Goal: Use online tool/utility: Utilize a website feature to perform a specific function

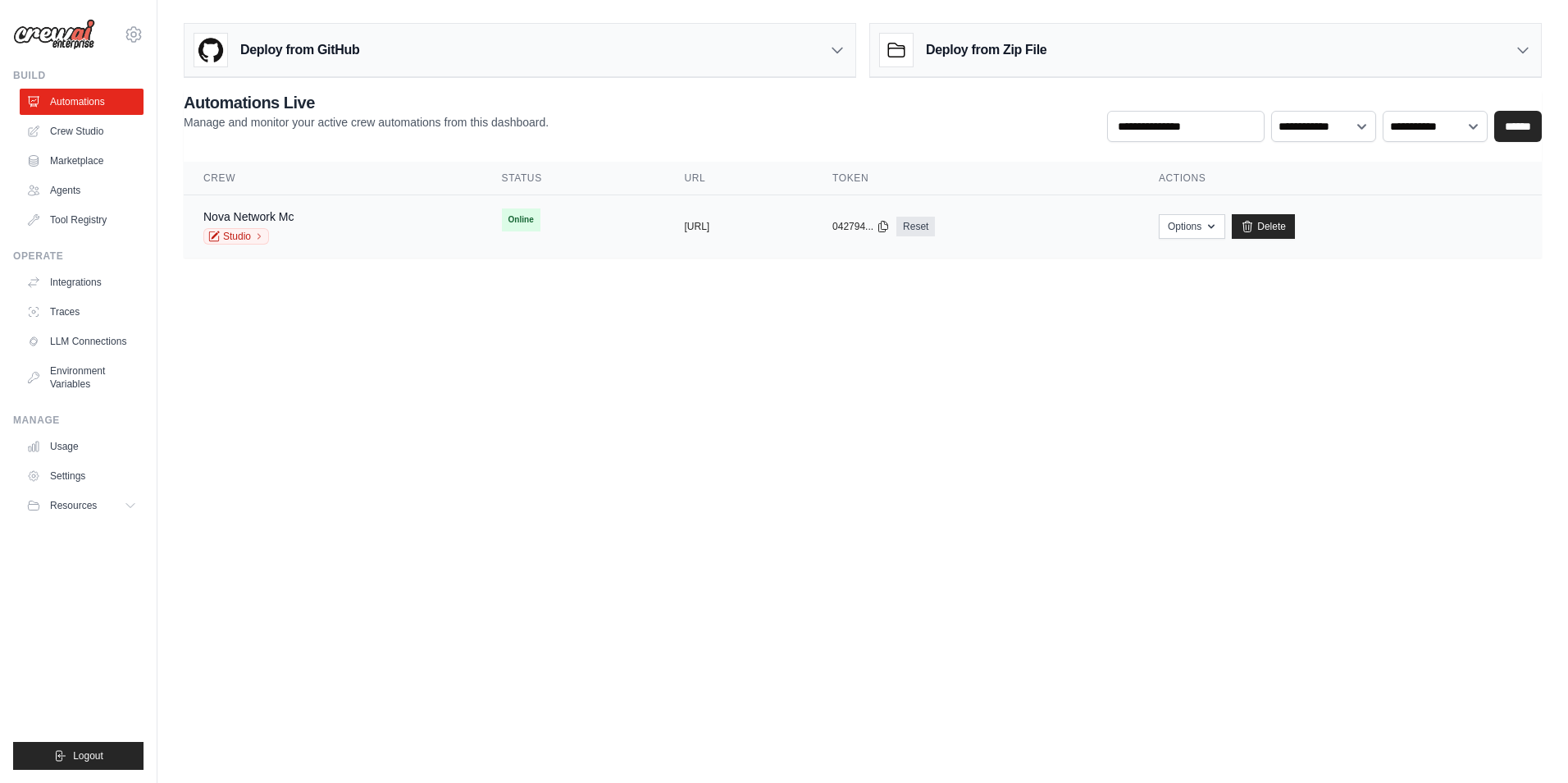
click at [564, 234] on td "Online" at bounding box center [573, 220] width 183 height 50
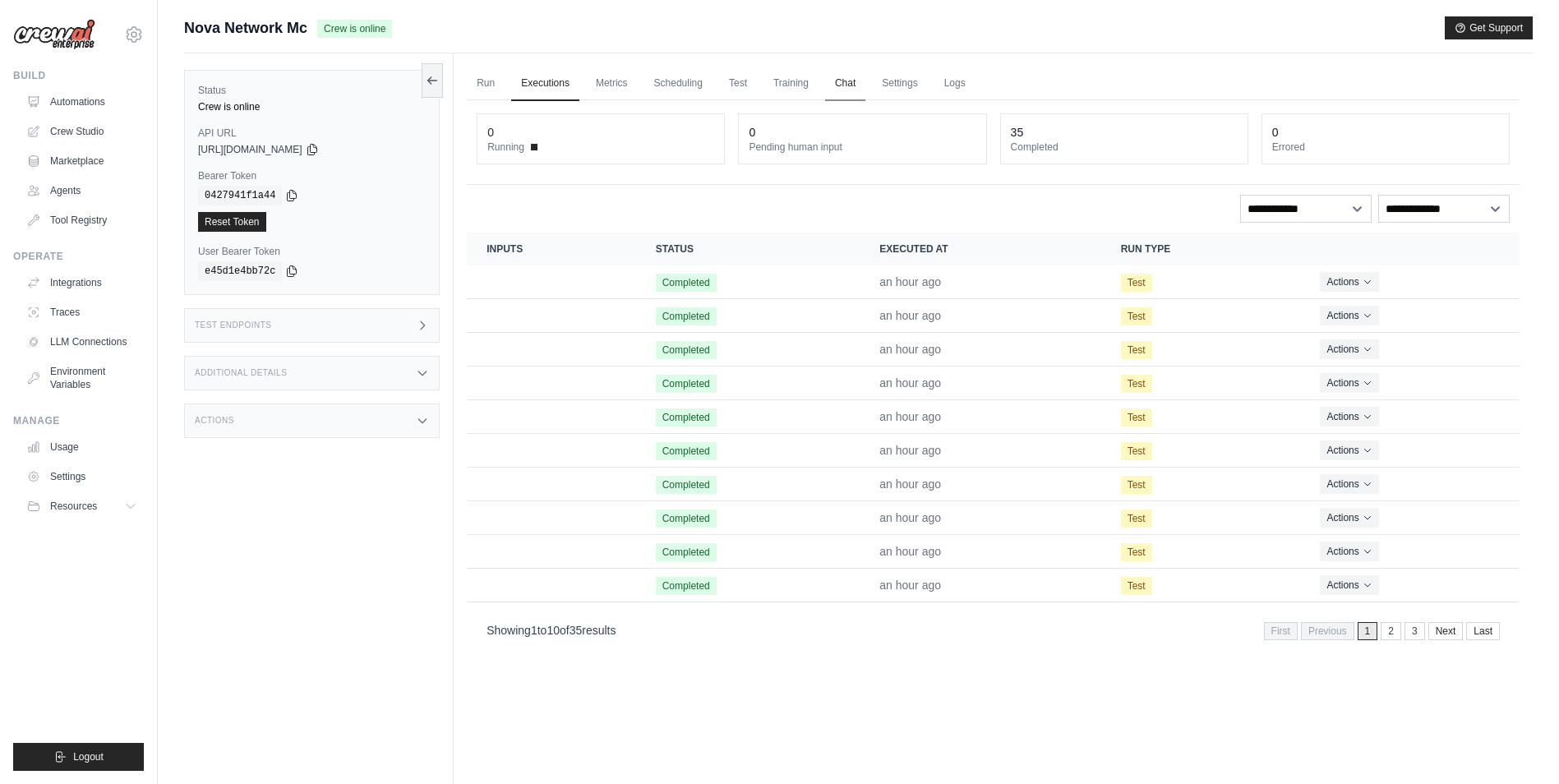
click at [845, 85] on link "Chat" at bounding box center [846, 84] width 40 height 35
click at [487, 75] on link "Run" at bounding box center [485, 84] width 38 height 35
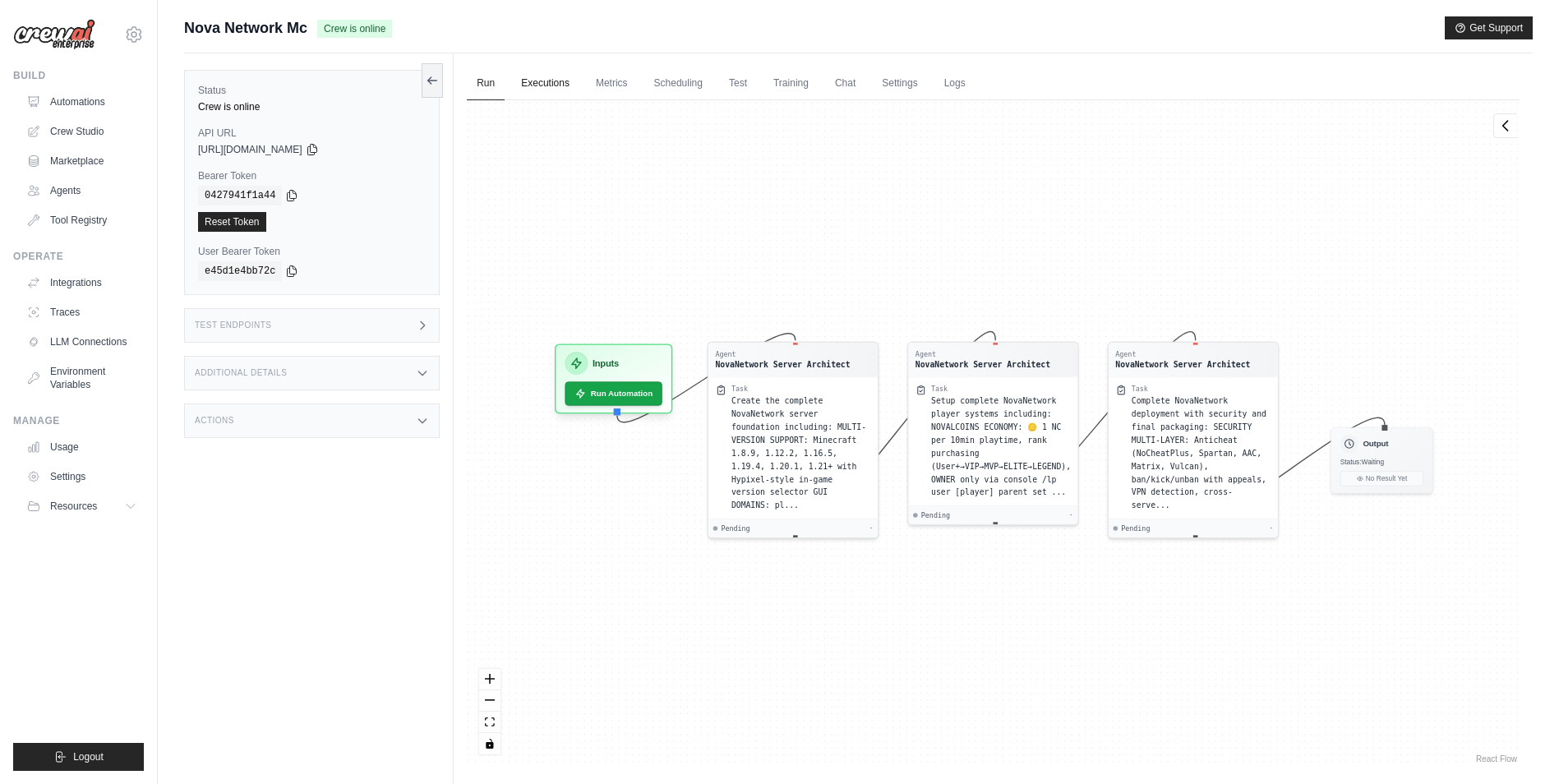
click at [530, 87] on link "Executions" at bounding box center [545, 84] width 68 height 35
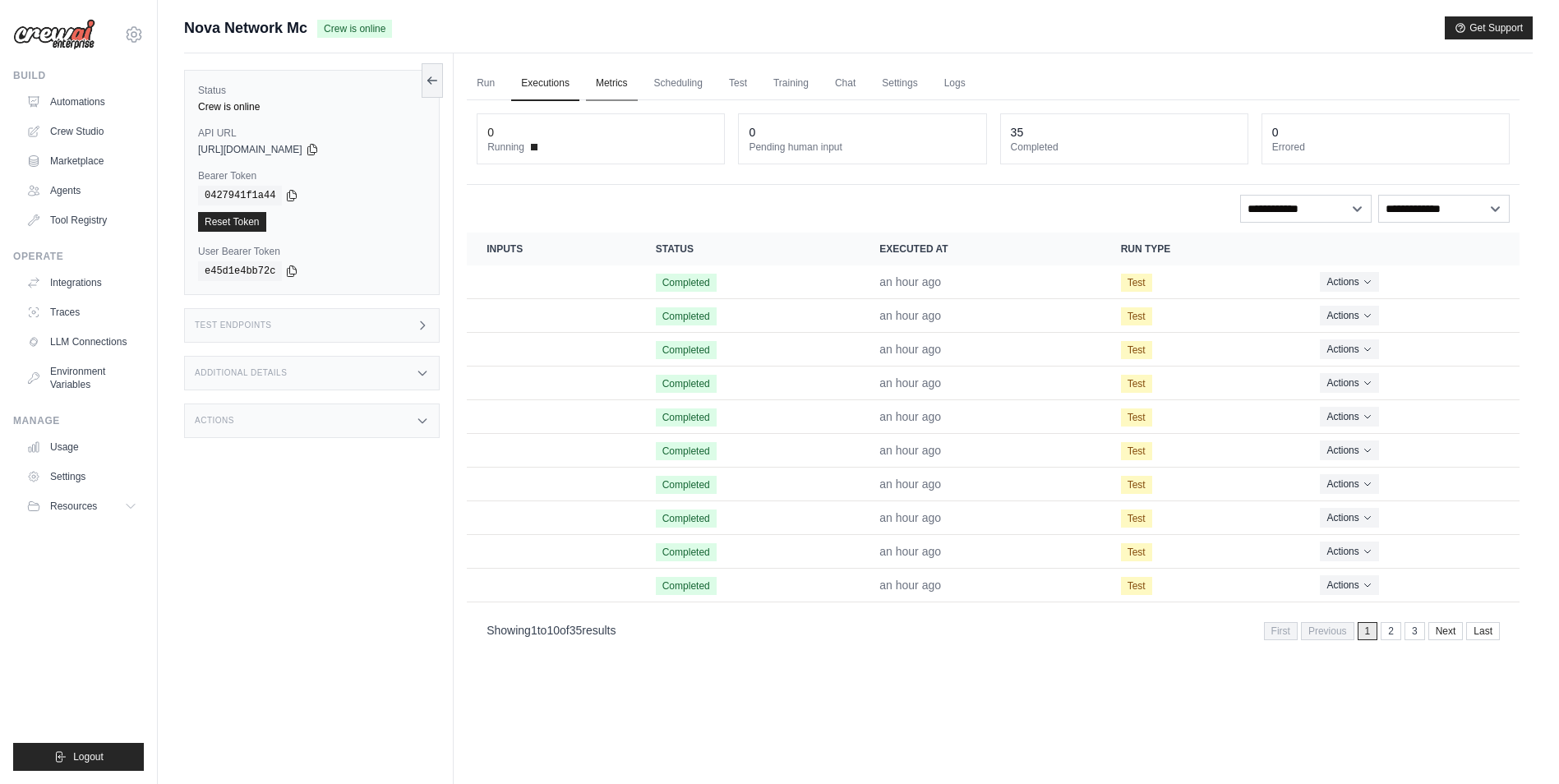
click at [612, 76] on link "Metrics" at bounding box center [611, 84] width 51 height 35
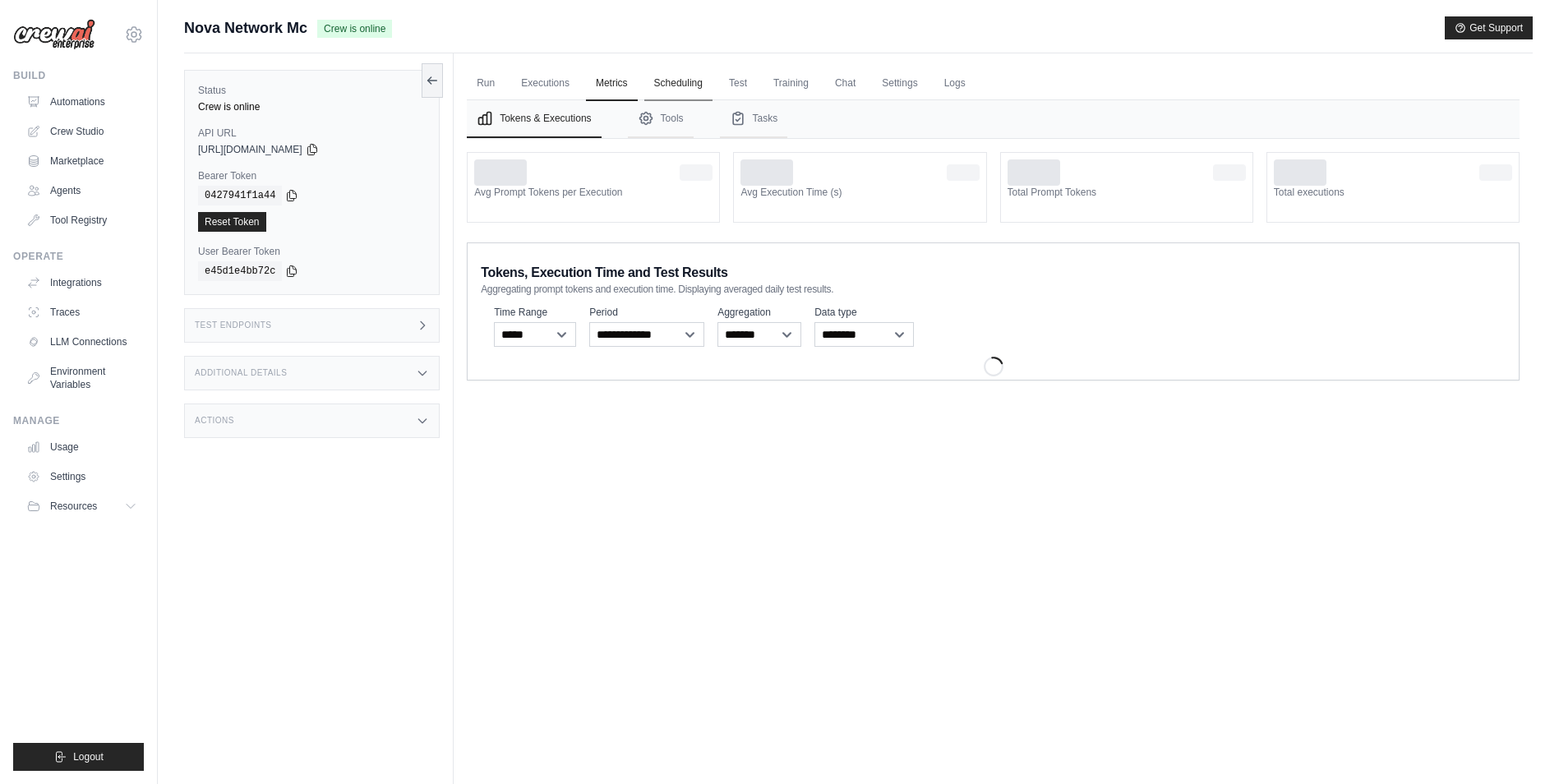
click at [700, 91] on link "Scheduling" at bounding box center [678, 84] width 68 height 35
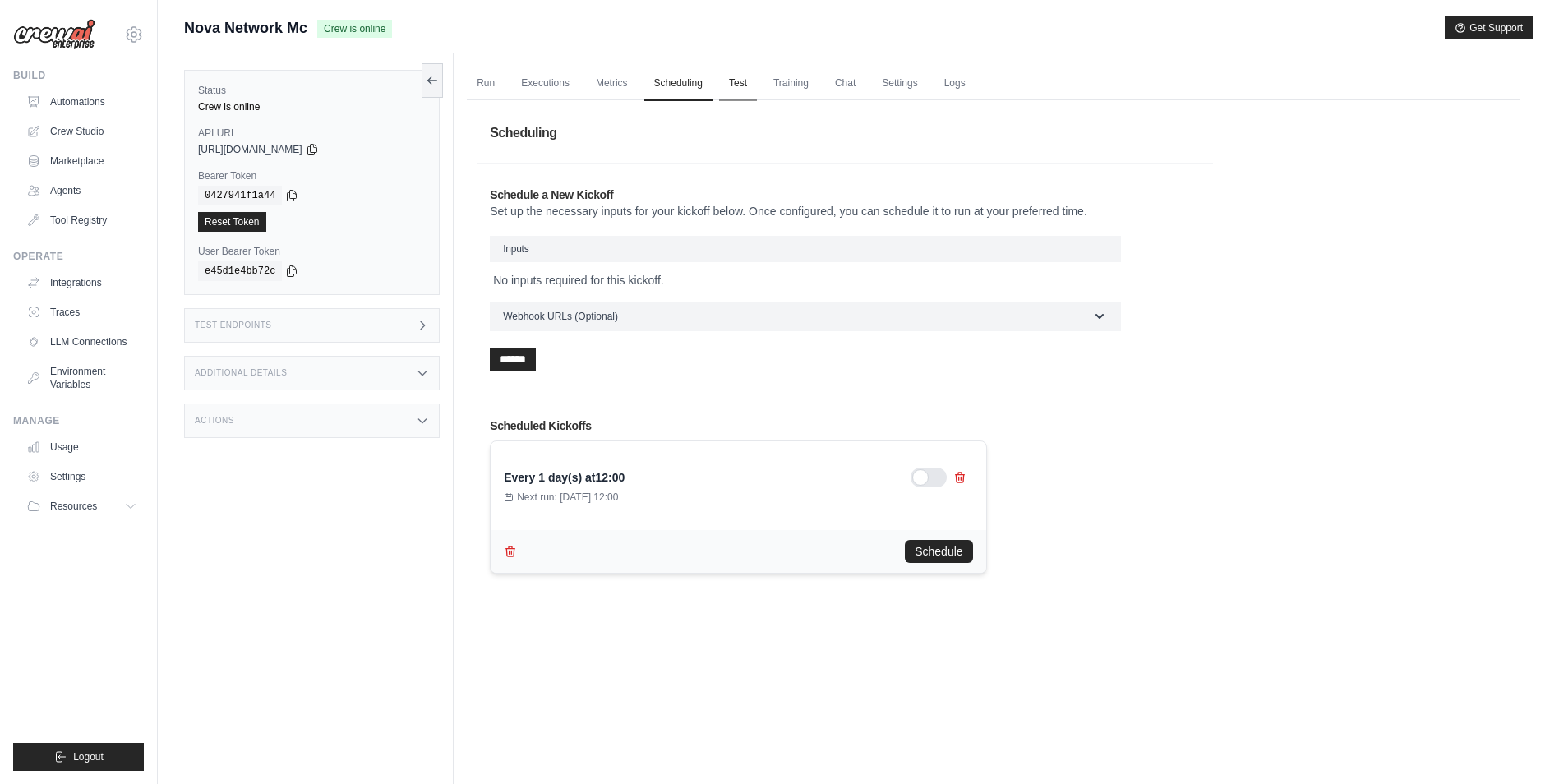
click at [751, 84] on link "Test" at bounding box center [737, 84] width 38 height 35
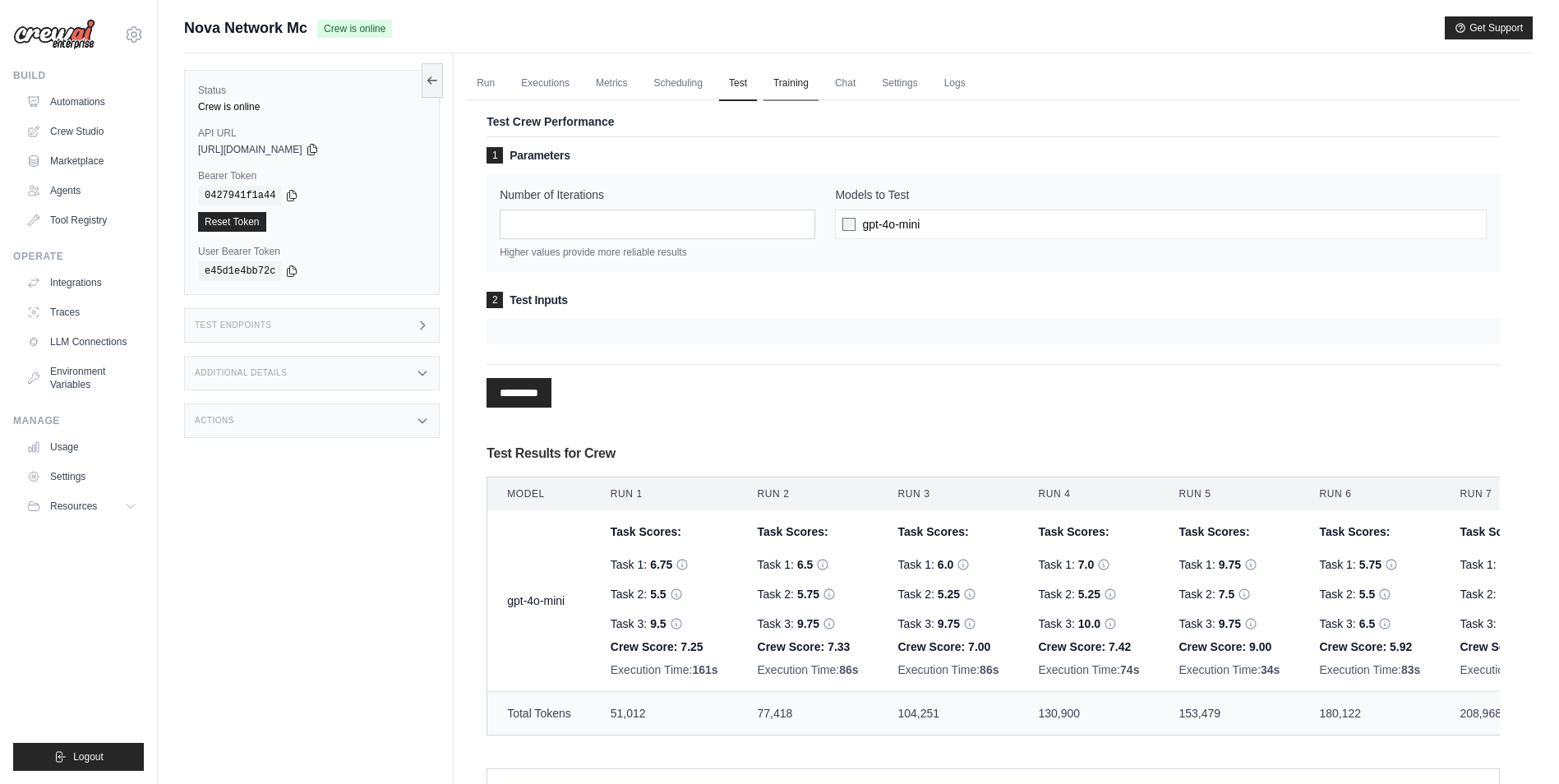
click at [795, 82] on link "Training" at bounding box center [791, 84] width 55 height 35
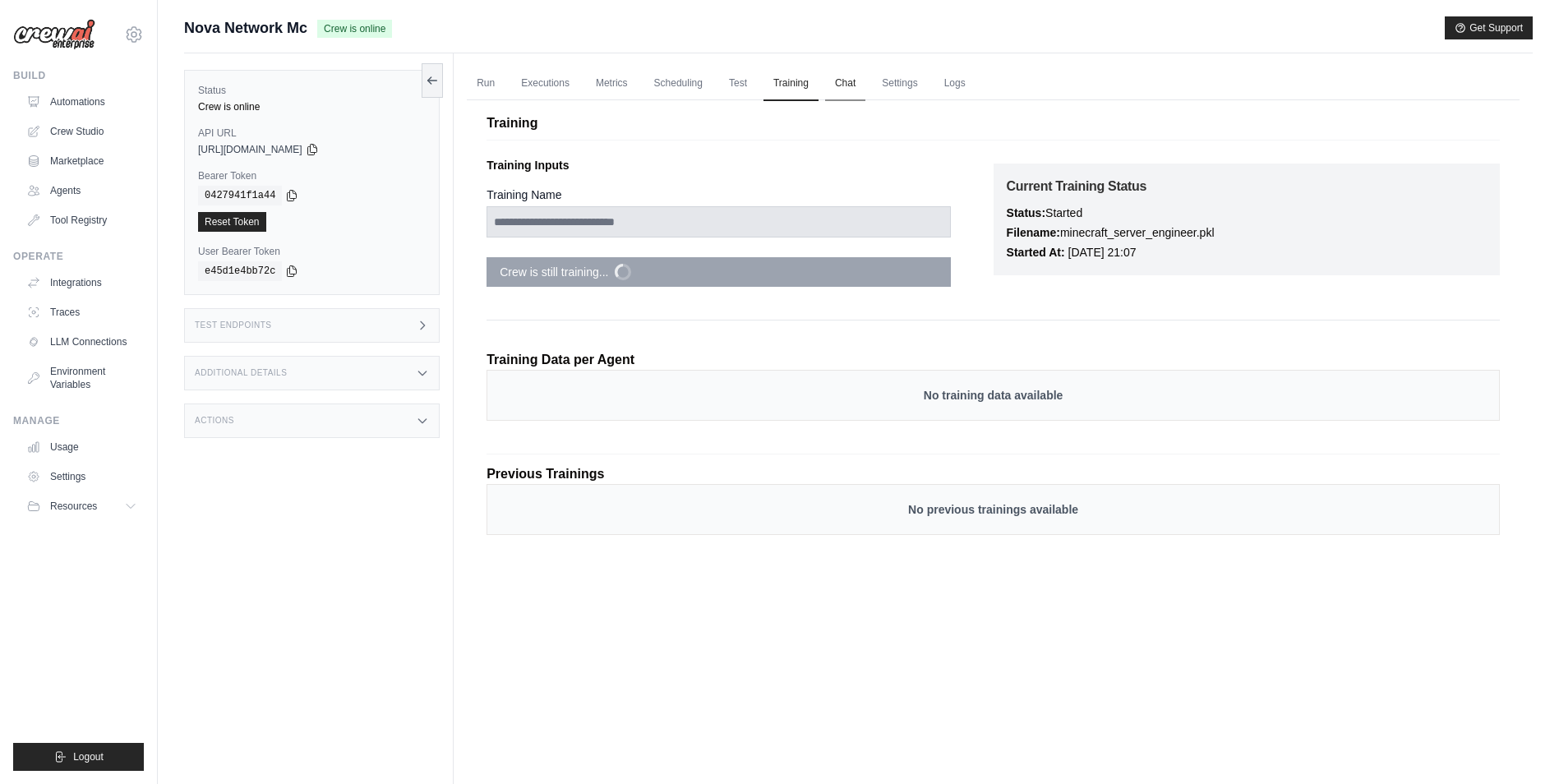
click at [840, 80] on link "Chat" at bounding box center [846, 84] width 40 height 35
click at [95, 105] on link "Automations" at bounding box center [83, 102] width 124 height 27
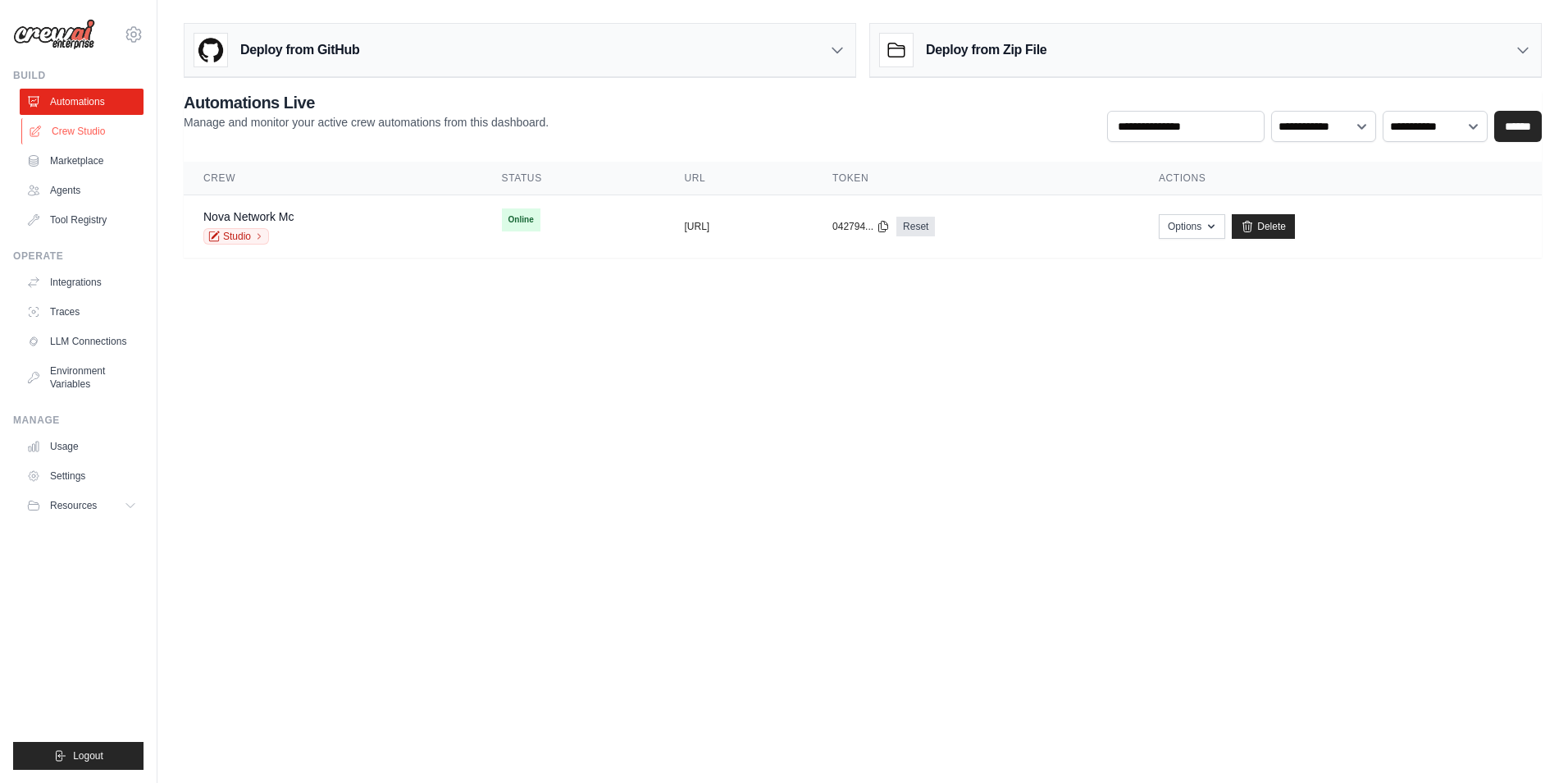
click at [77, 133] on link "Crew Studio" at bounding box center [83, 131] width 124 height 27
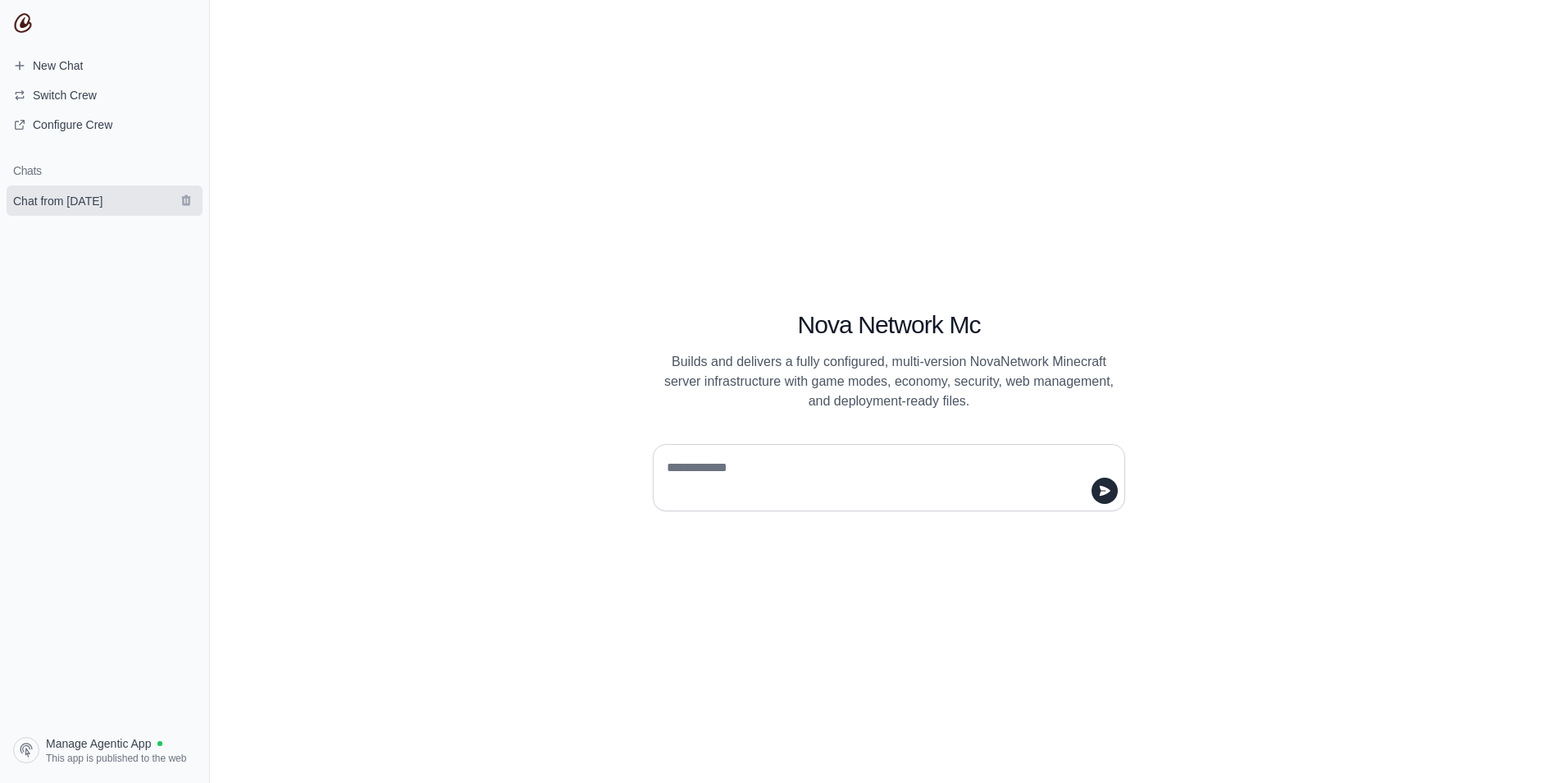
click at [37, 200] on span "Chat from [DATE]" at bounding box center [57, 201] width 89 height 17
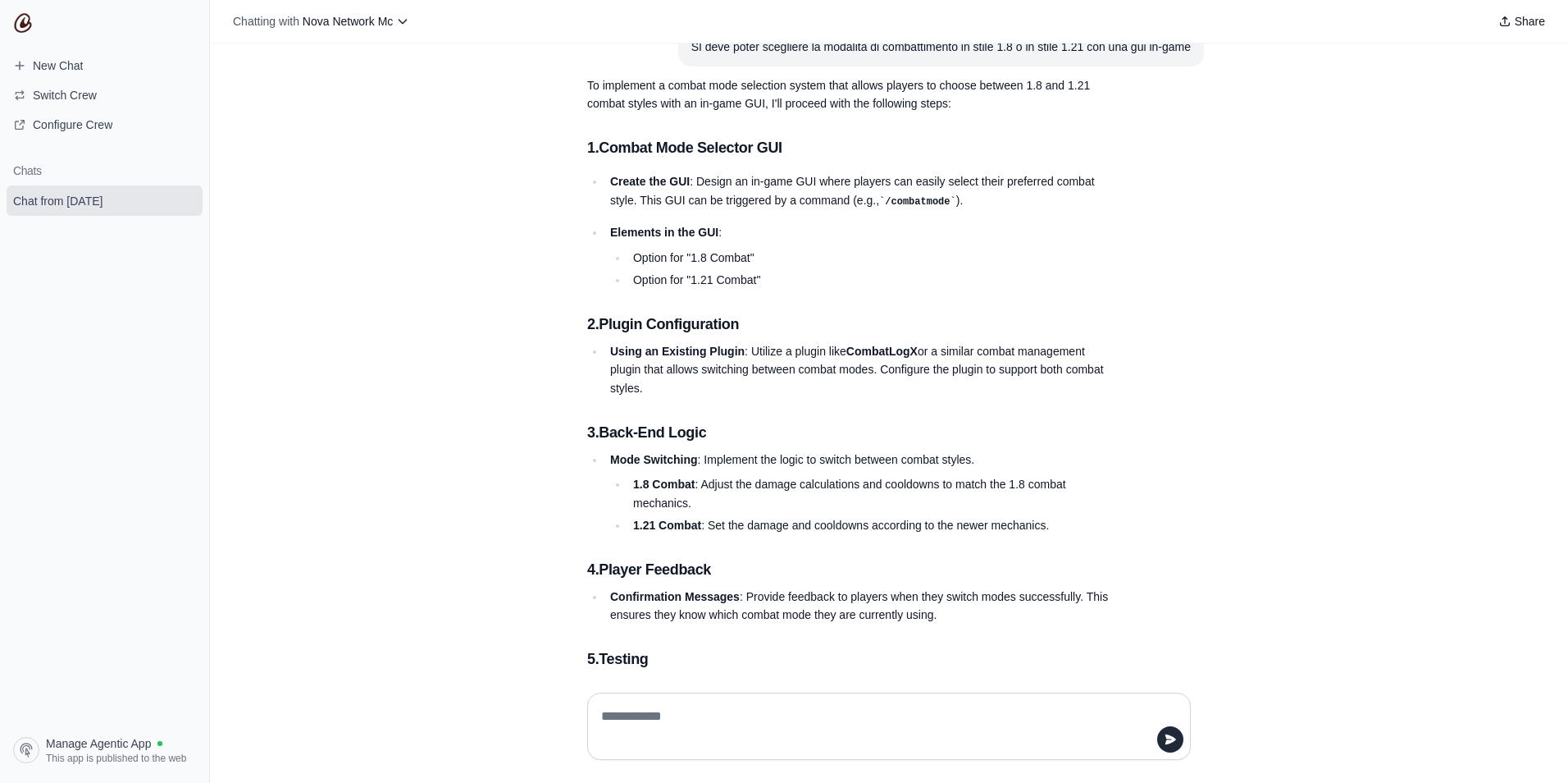
scroll to position [38785, 0]
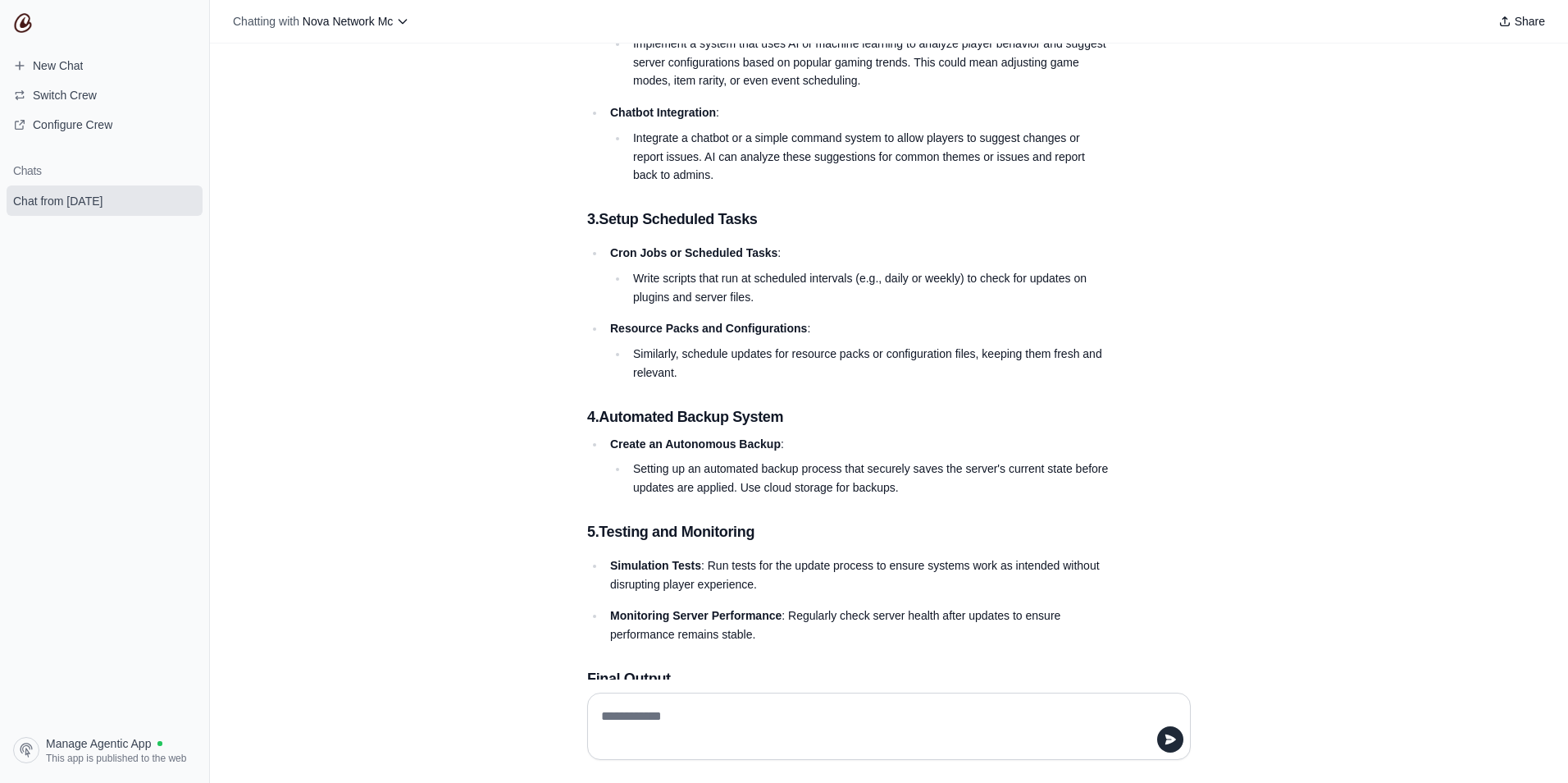
click at [1282, 364] on div "create Hey! I'm here to help you with building a complete, advanced NovaNetwork…" at bounding box center [889, 361] width 1359 height 636
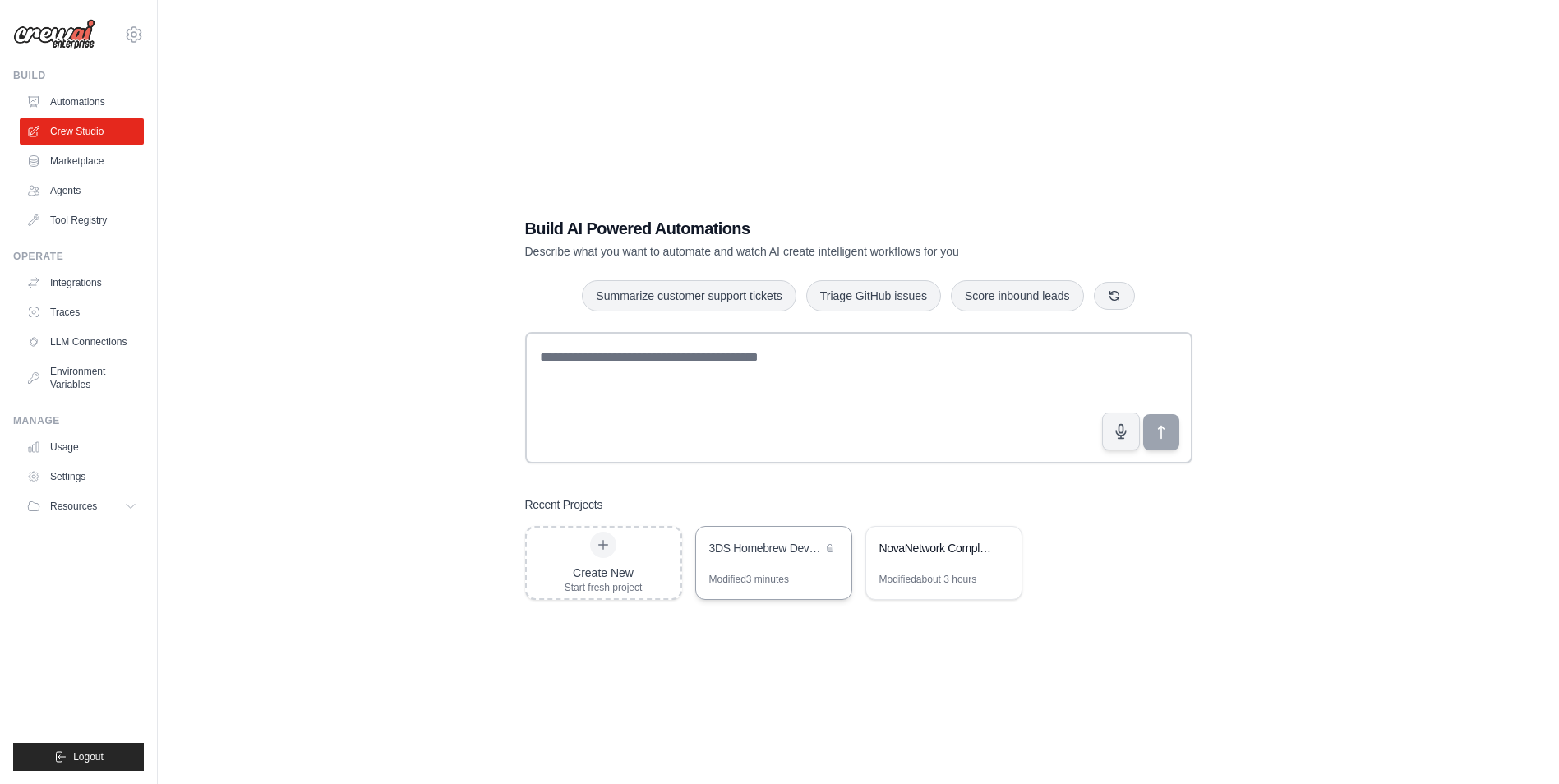
click at [780, 574] on div "Modified 3 minutes" at bounding box center [749, 579] width 80 height 13
click at [831, 547] on icon at bounding box center [829, 548] width 6 height 7
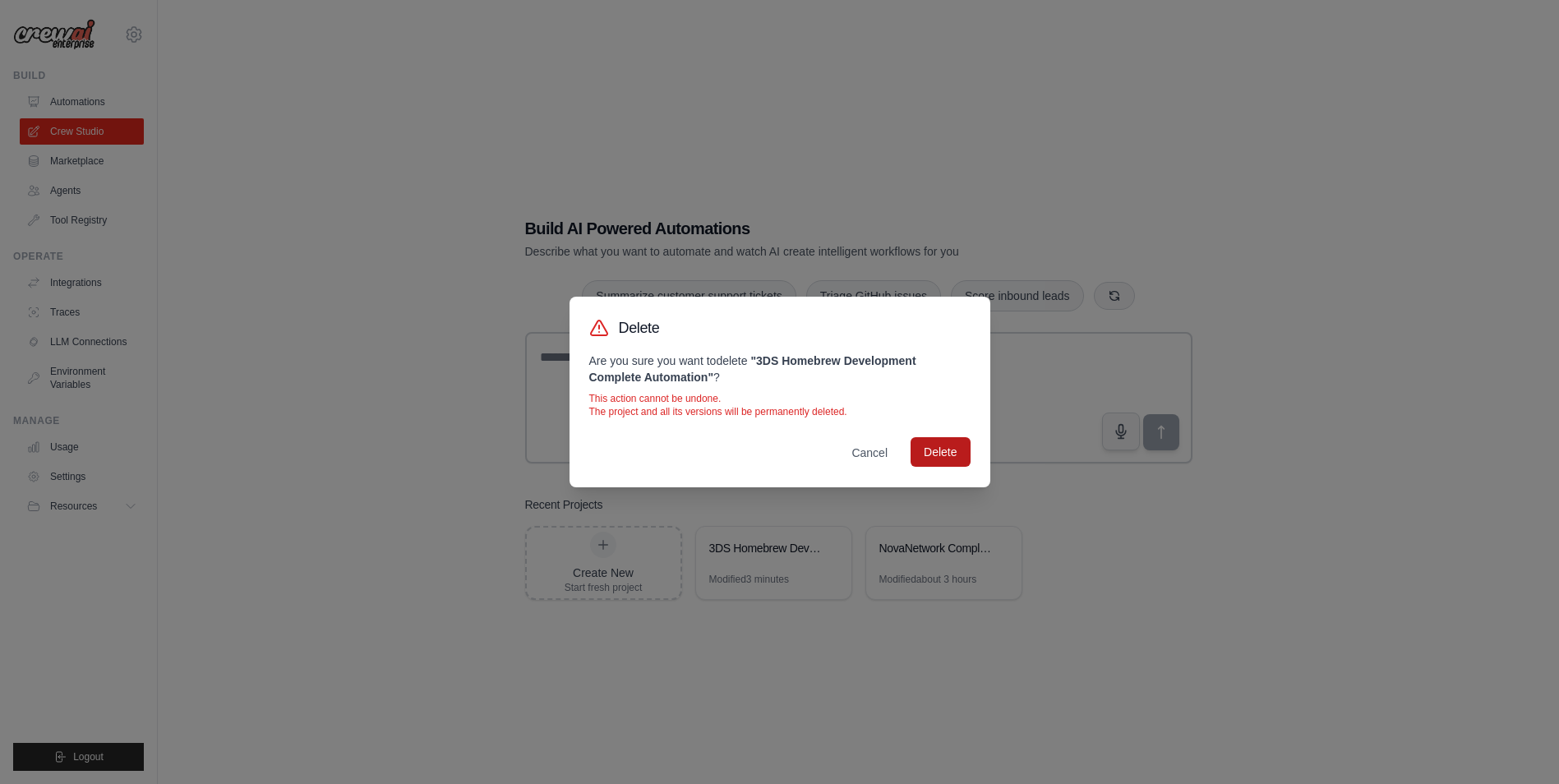
click at [956, 453] on button "Delete" at bounding box center [940, 452] width 59 height 29
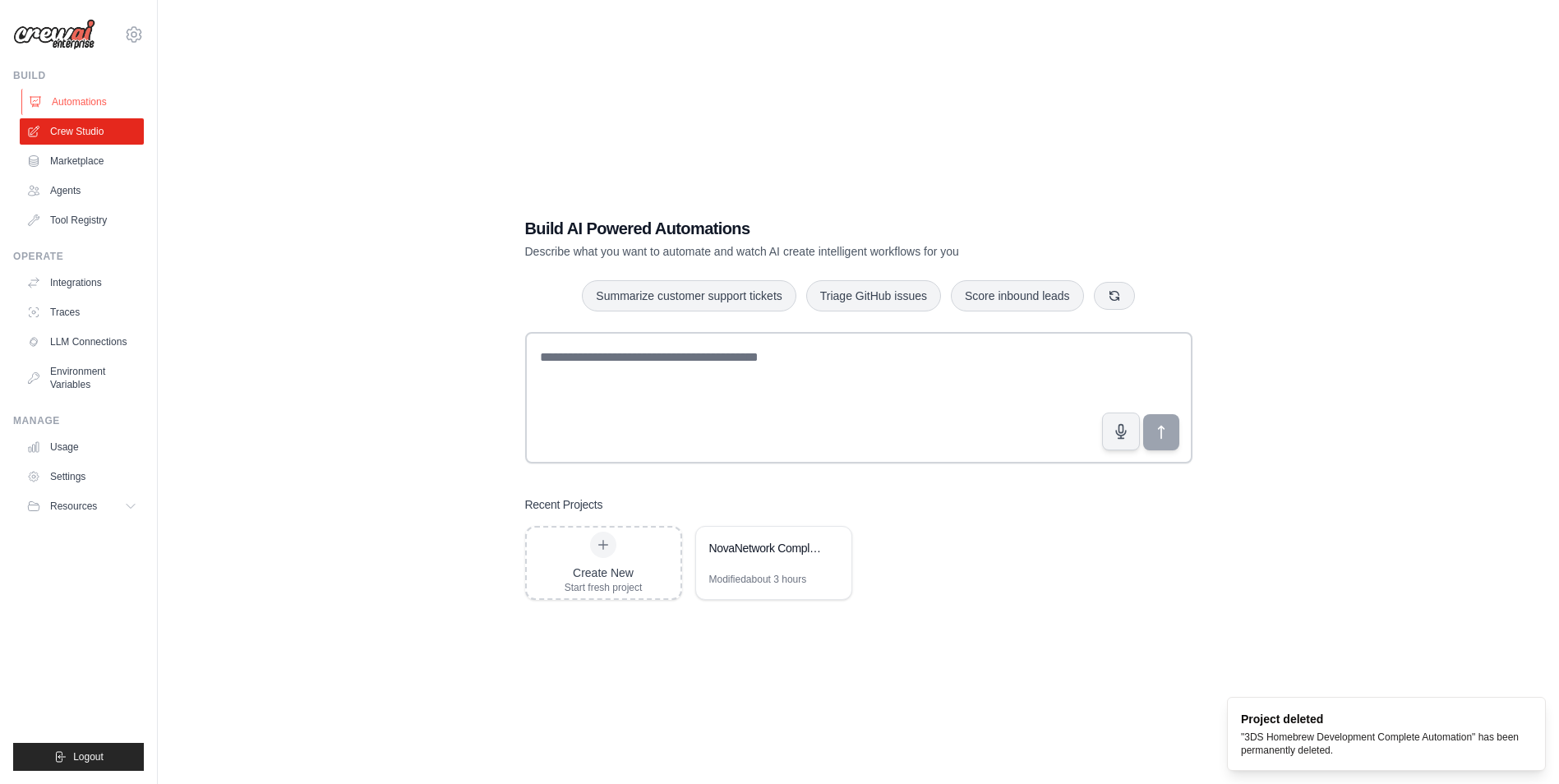
click at [85, 106] on link "Automations" at bounding box center [83, 102] width 124 height 27
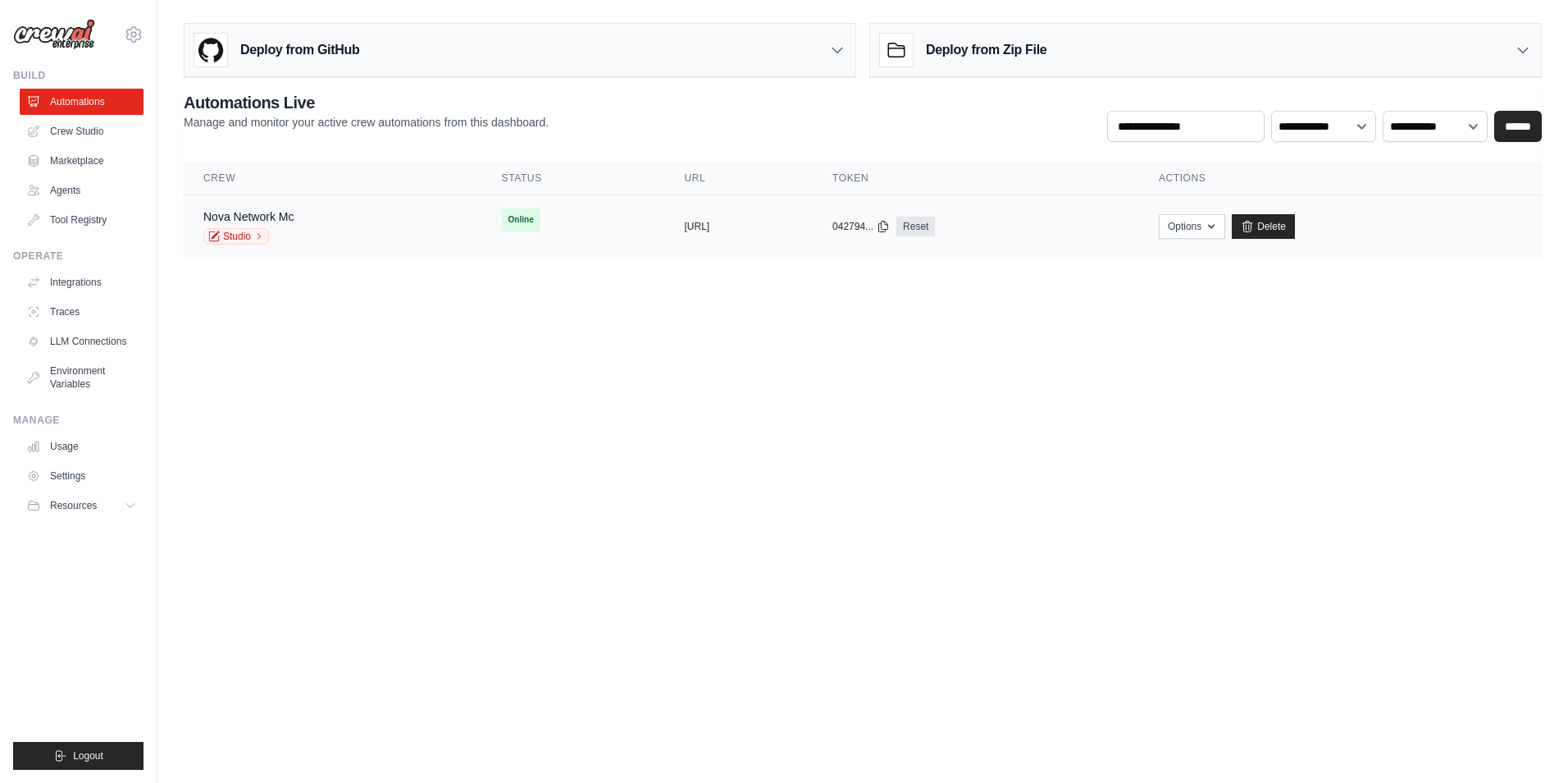
click at [401, 236] on div "Nova Network Mc Studio" at bounding box center [333, 226] width 260 height 36
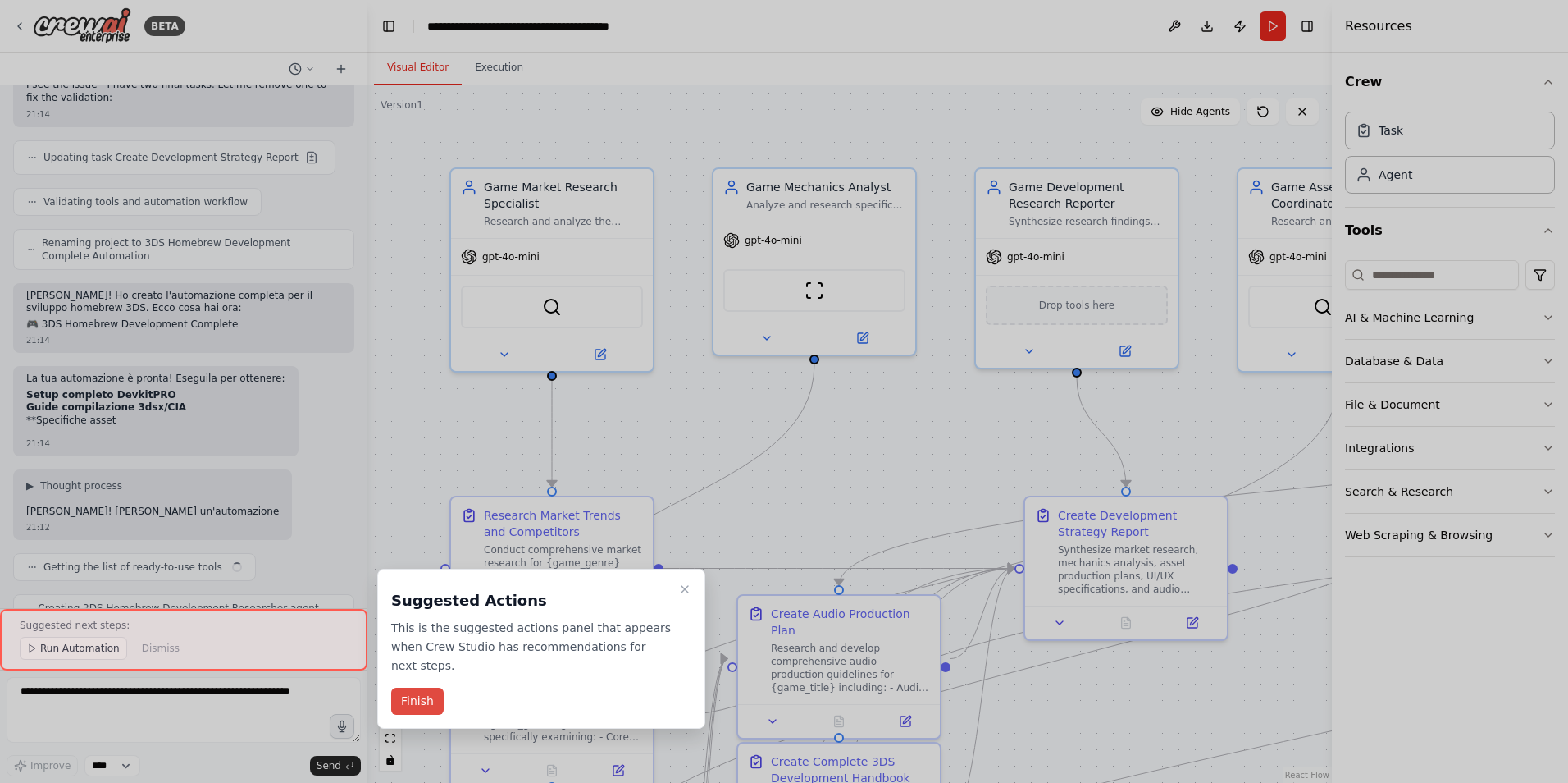
click at [422, 688] on button "Finish" at bounding box center [417, 701] width 52 height 28
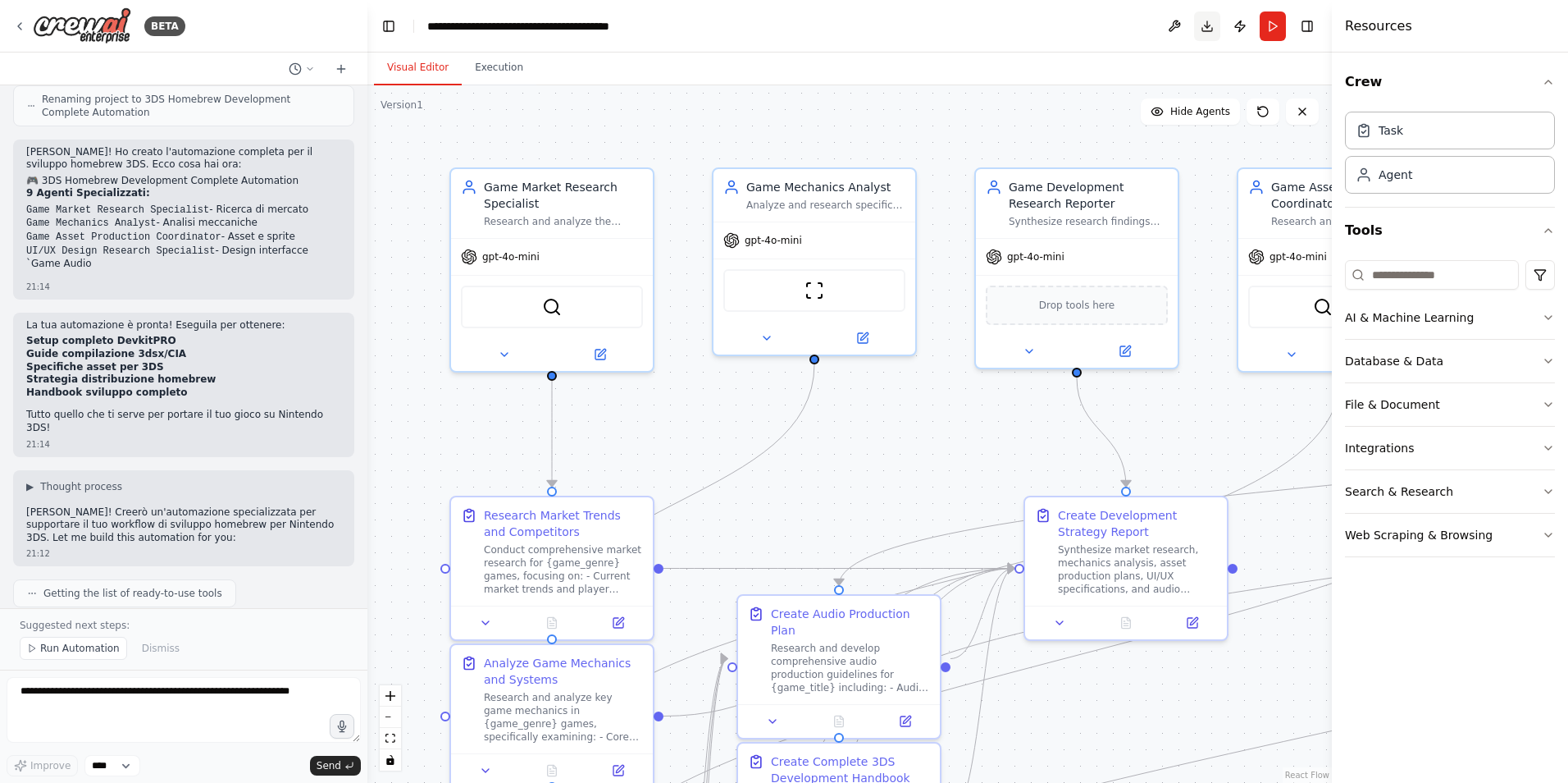
click at [1214, 31] on button "Download" at bounding box center [1207, 27] width 27 height 29
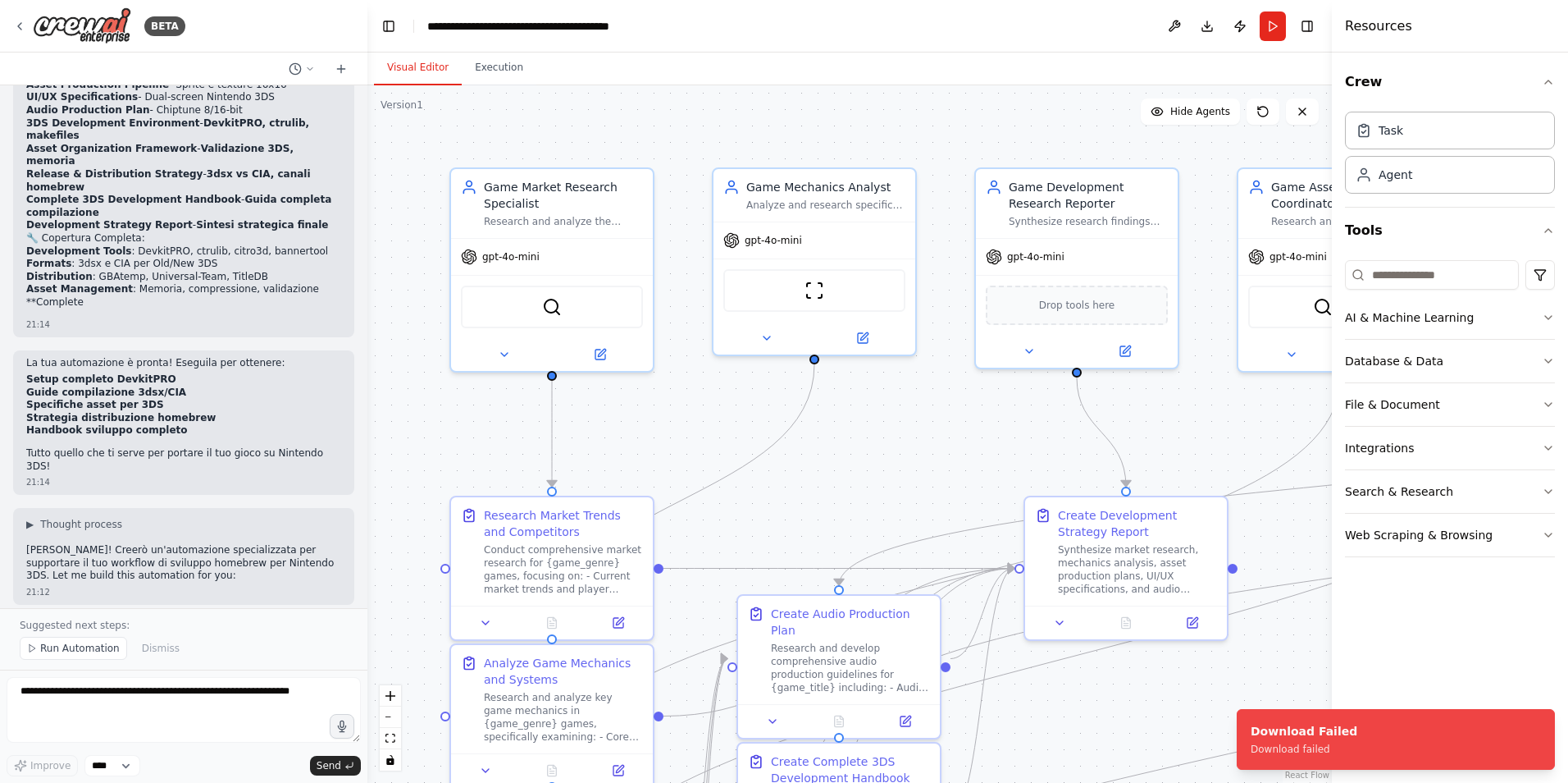
scroll to position [8863, 0]
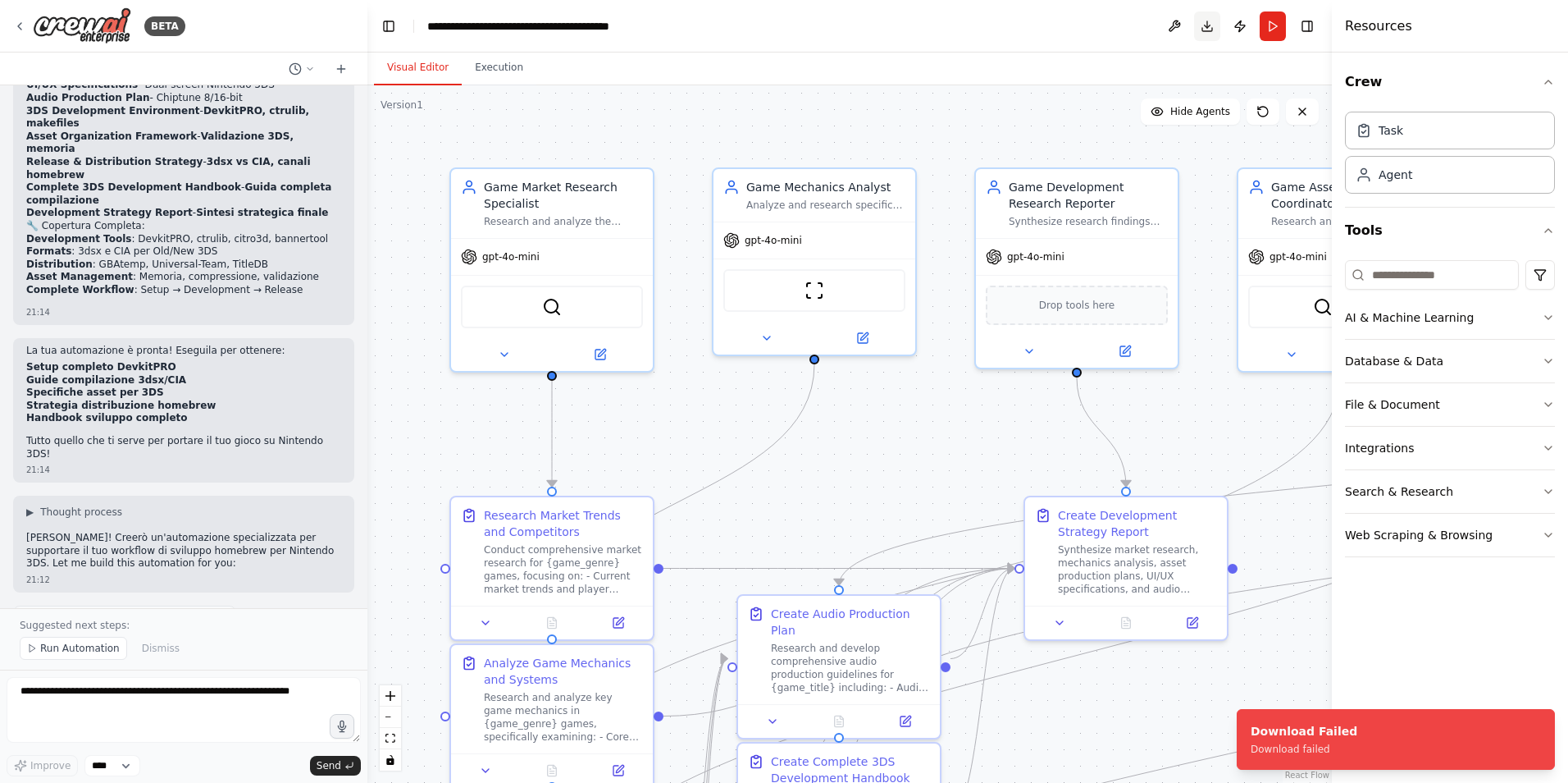
click at [1212, 31] on button "Download" at bounding box center [1207, 27] width 27 height 29
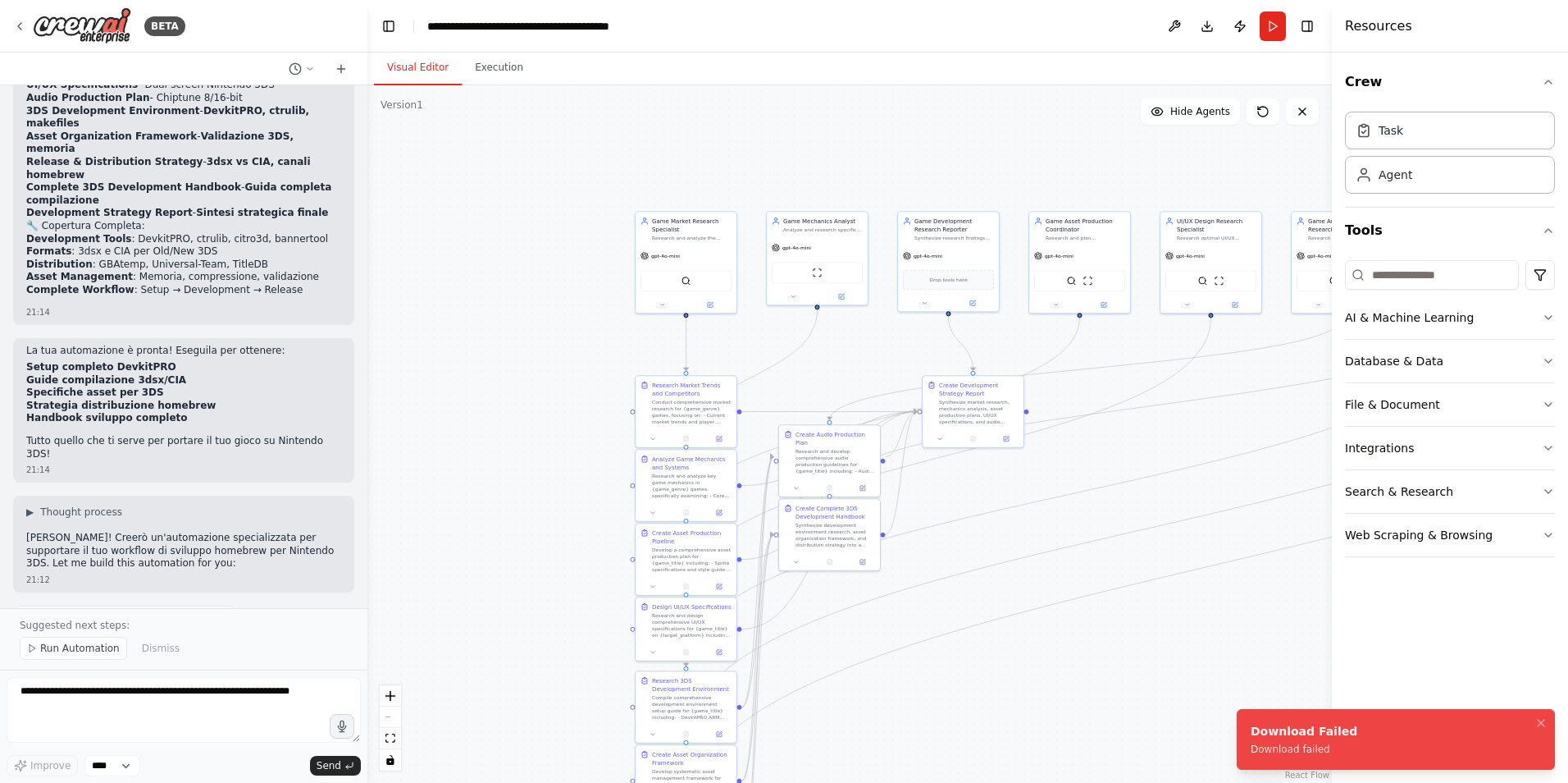
click at [1307, 746] on div "Download failed" at bounding box center [1304, 749] width 106 height 13
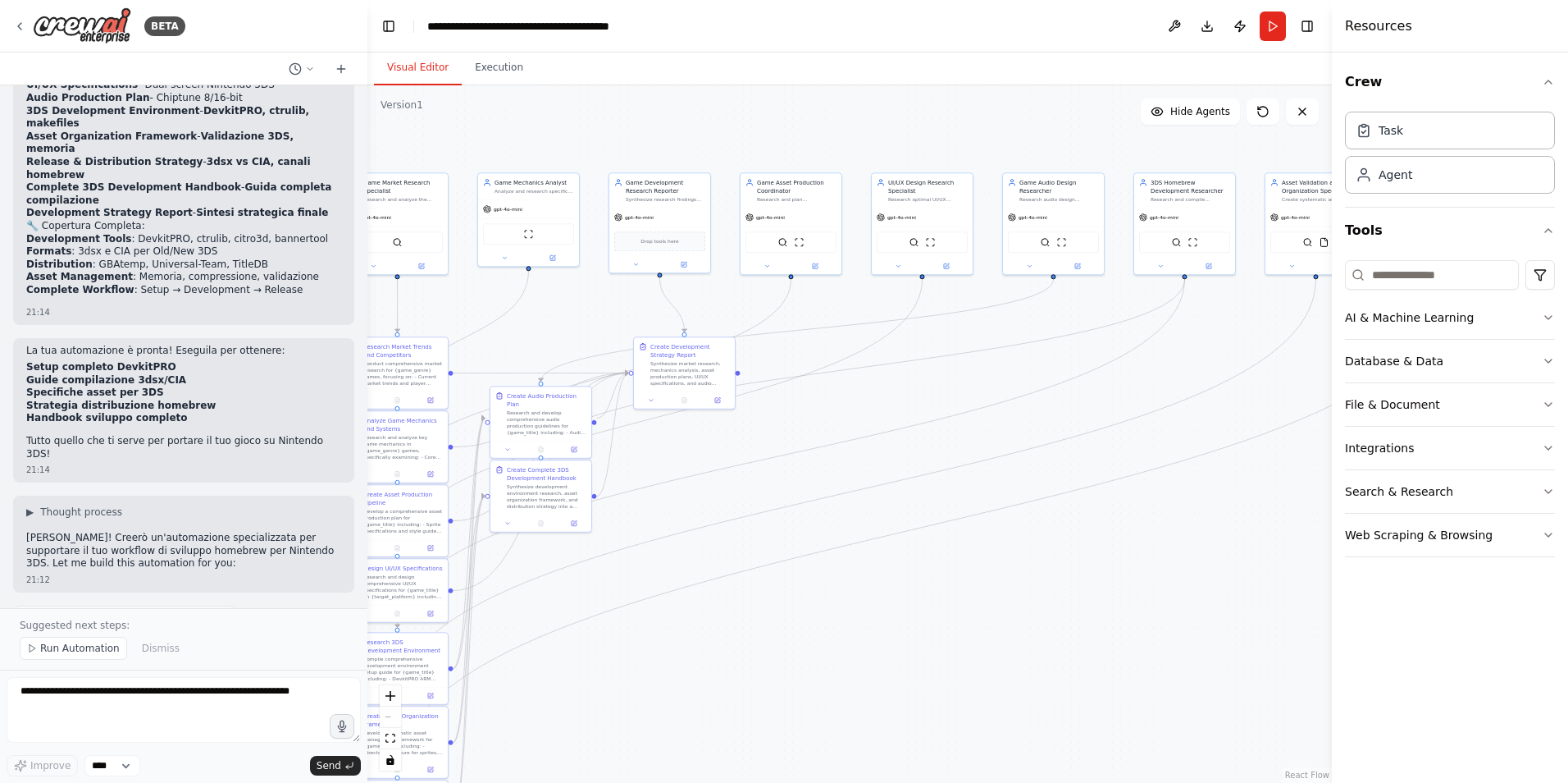
drag, startPoint x: 1212, startPoint y: 677, endPoint x: 956, endPoint y: 631, distance: 260.1
click at [956, 631] on div ".deletable-edge-delete-btn { width: 20px; height: 20px; border: 0px solid #ffff…" at bounding box center [850, 434] width 964 height 698
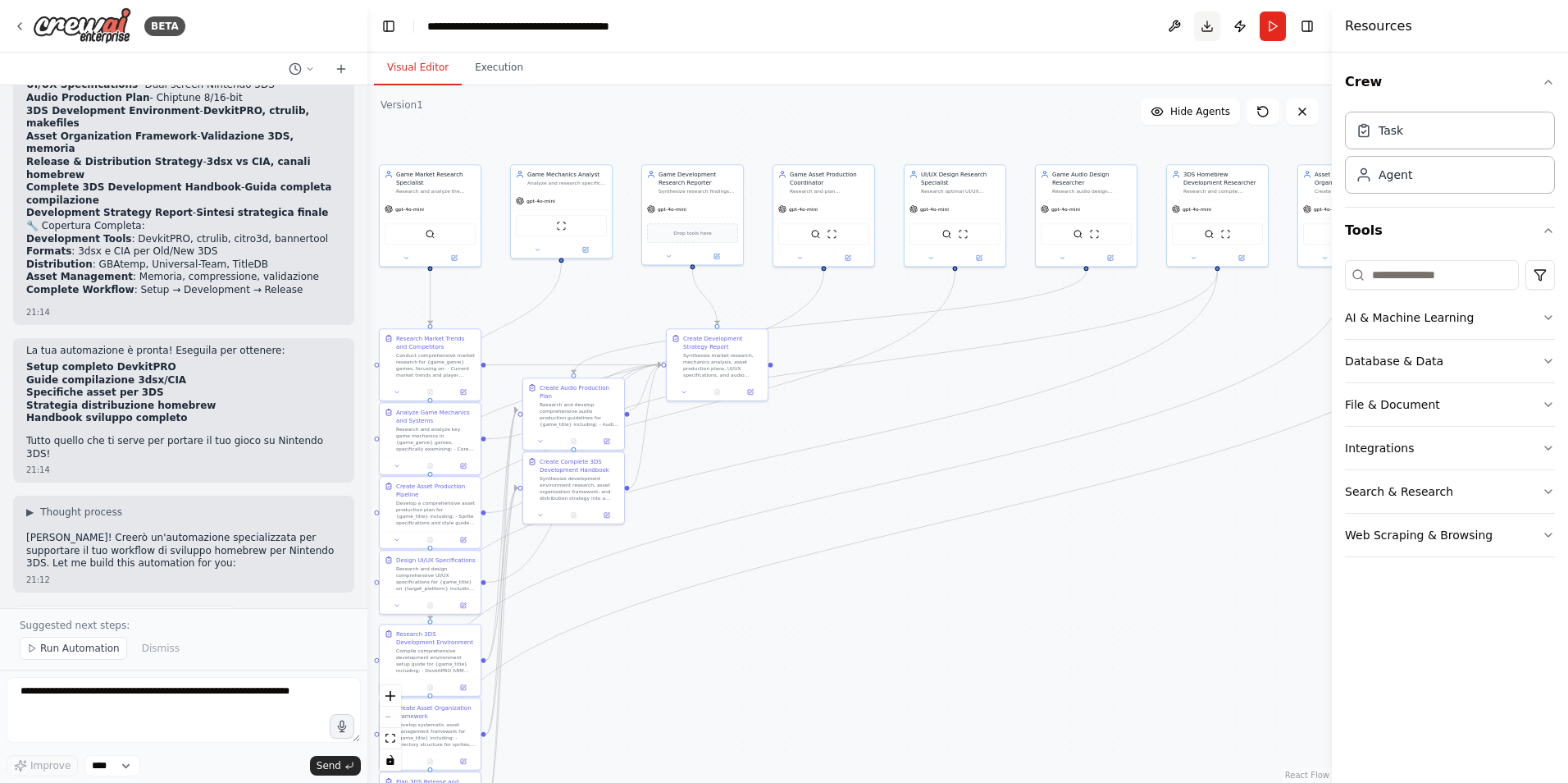
click at [1215, 29] on button "Download" at bounding box center [1207, 27] width 27 height 29
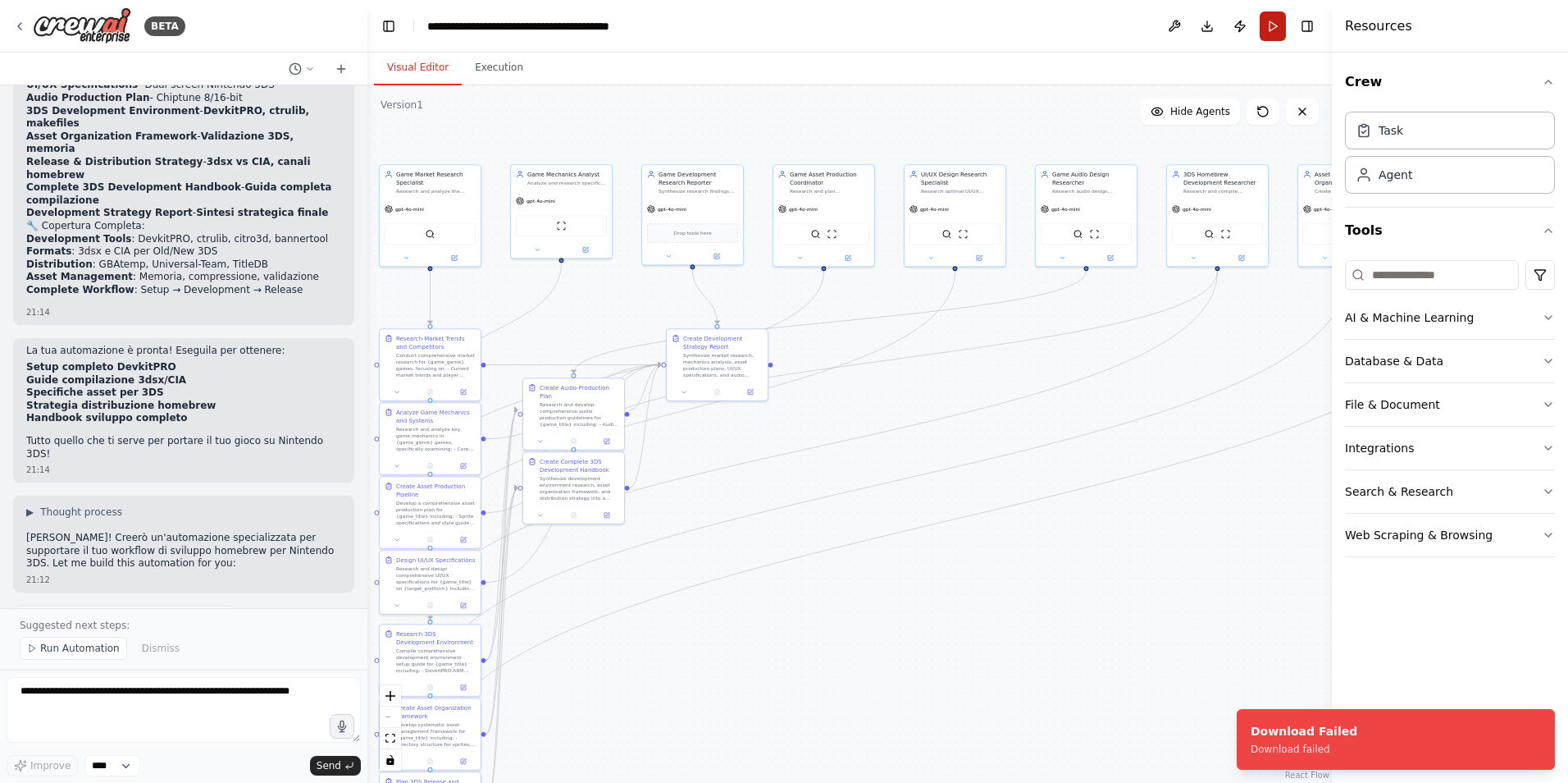
click at [1273, 30] on button "Run" at bounding box center [1273, 27] width 27 height 29
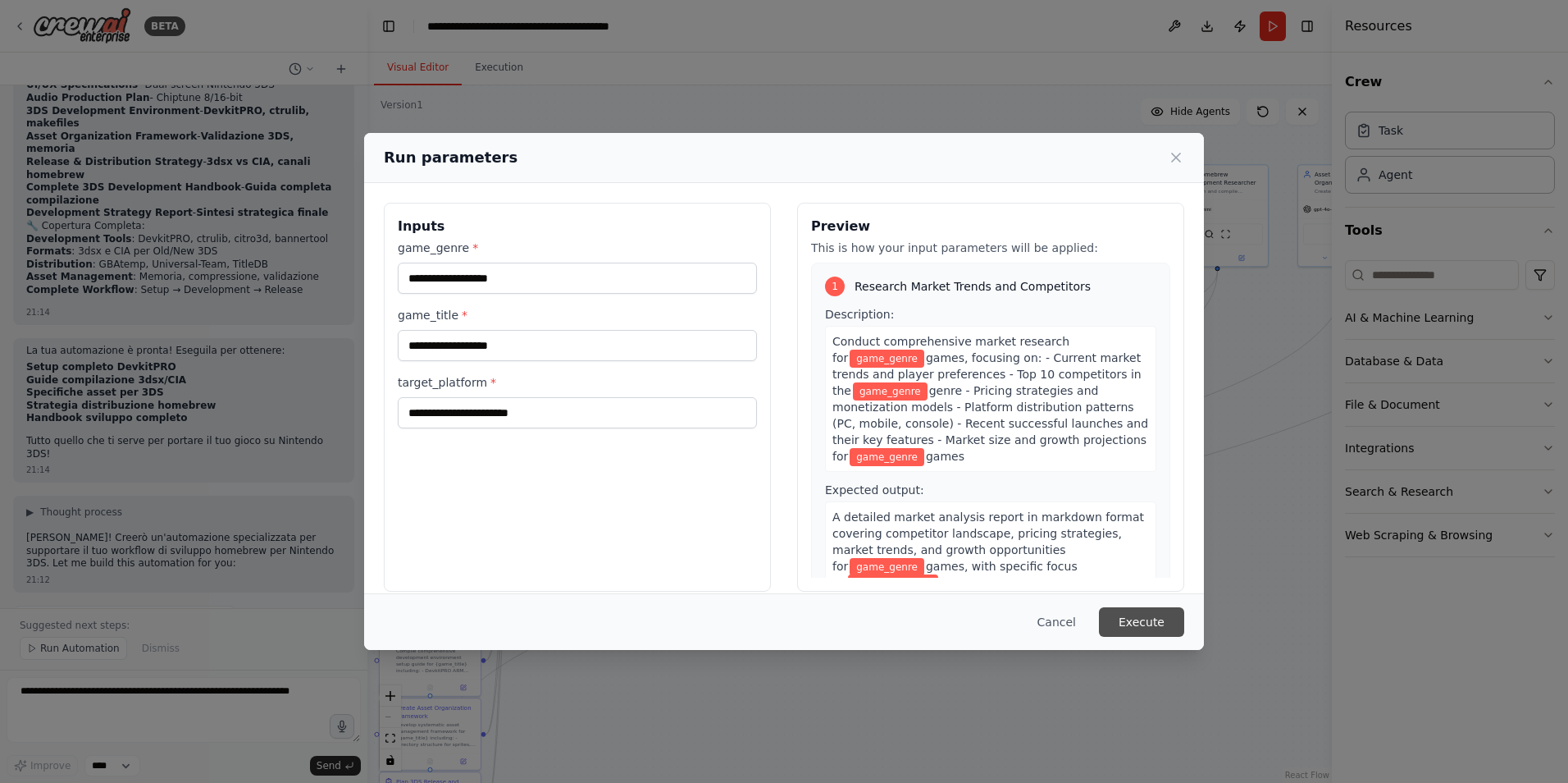
click at [1166, 615] on button "Execute" at bounding box center [1141, 622] width 85 height 29
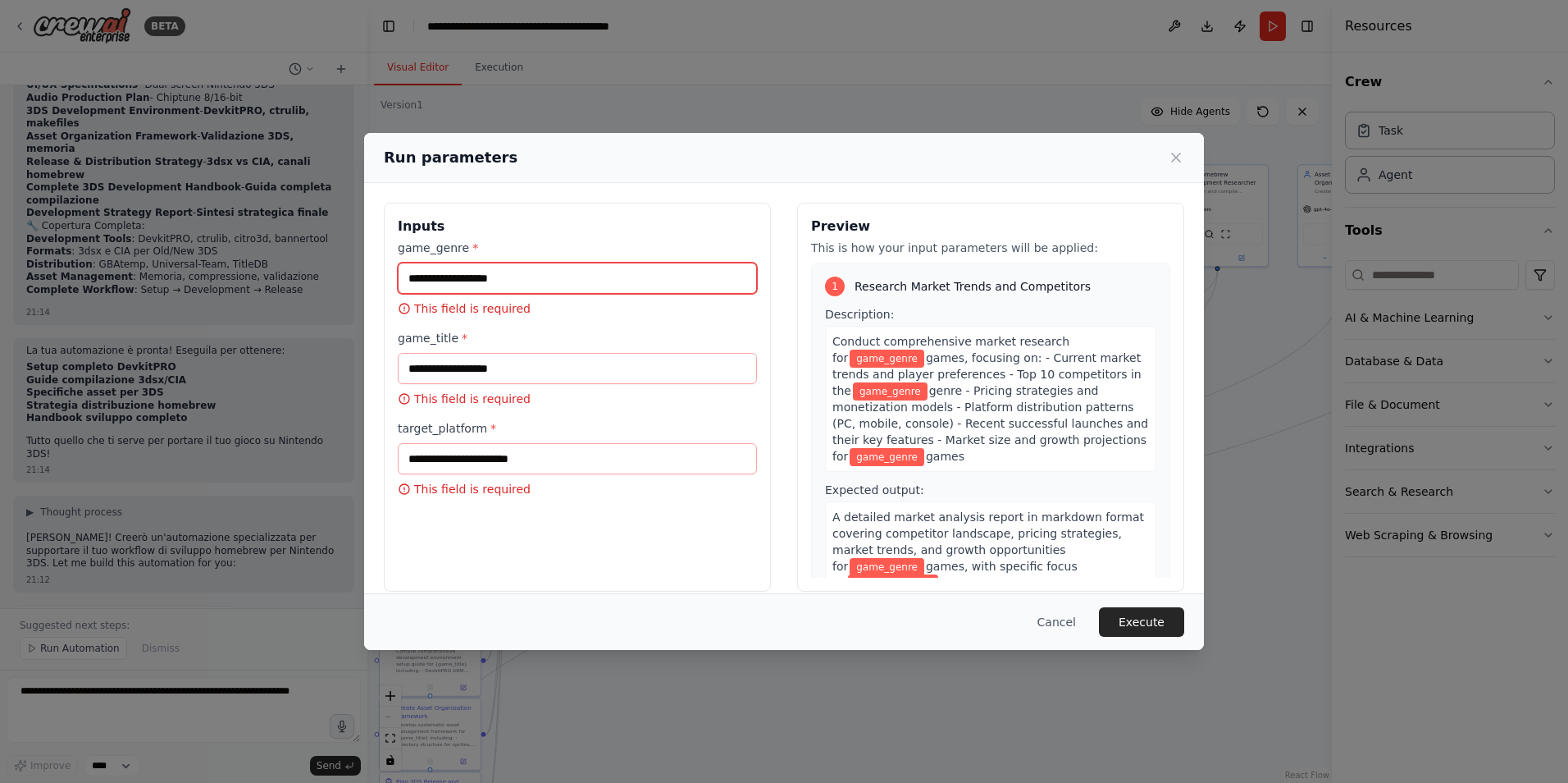
click at [659, 270] on input "game_genre *" at bounding box center [578, 278] width 360 height 31
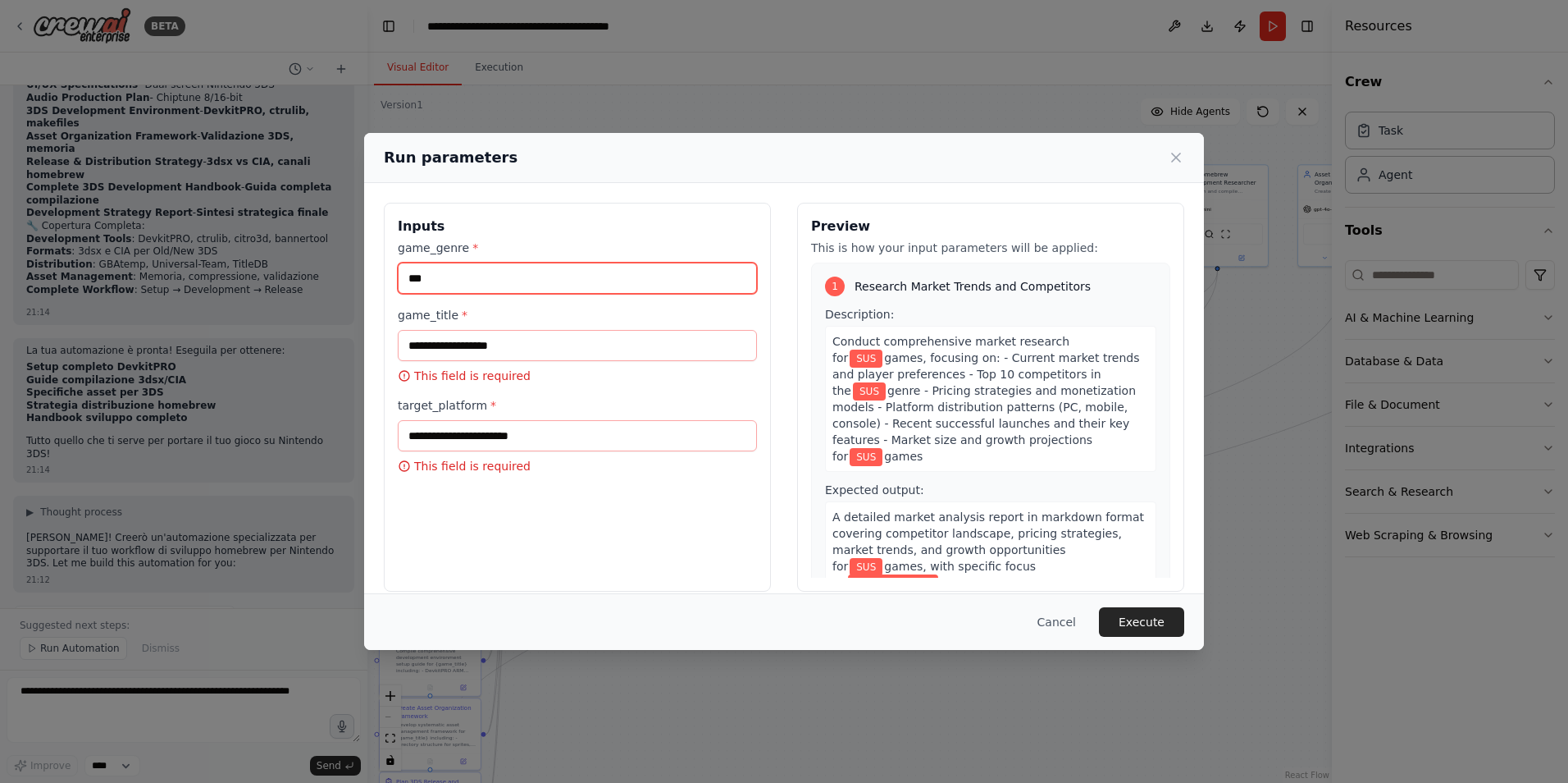
type input "***"
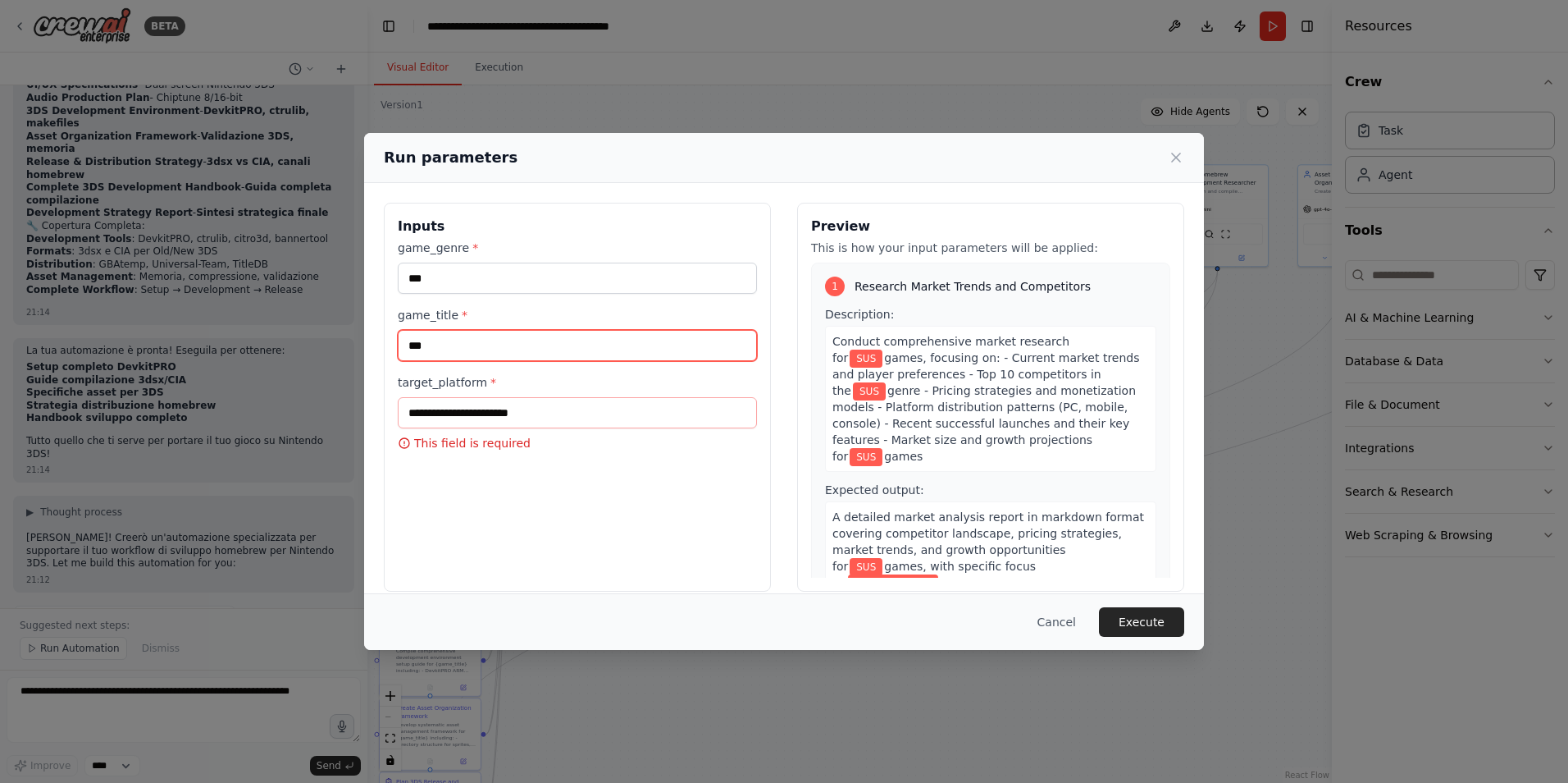
type input "***"
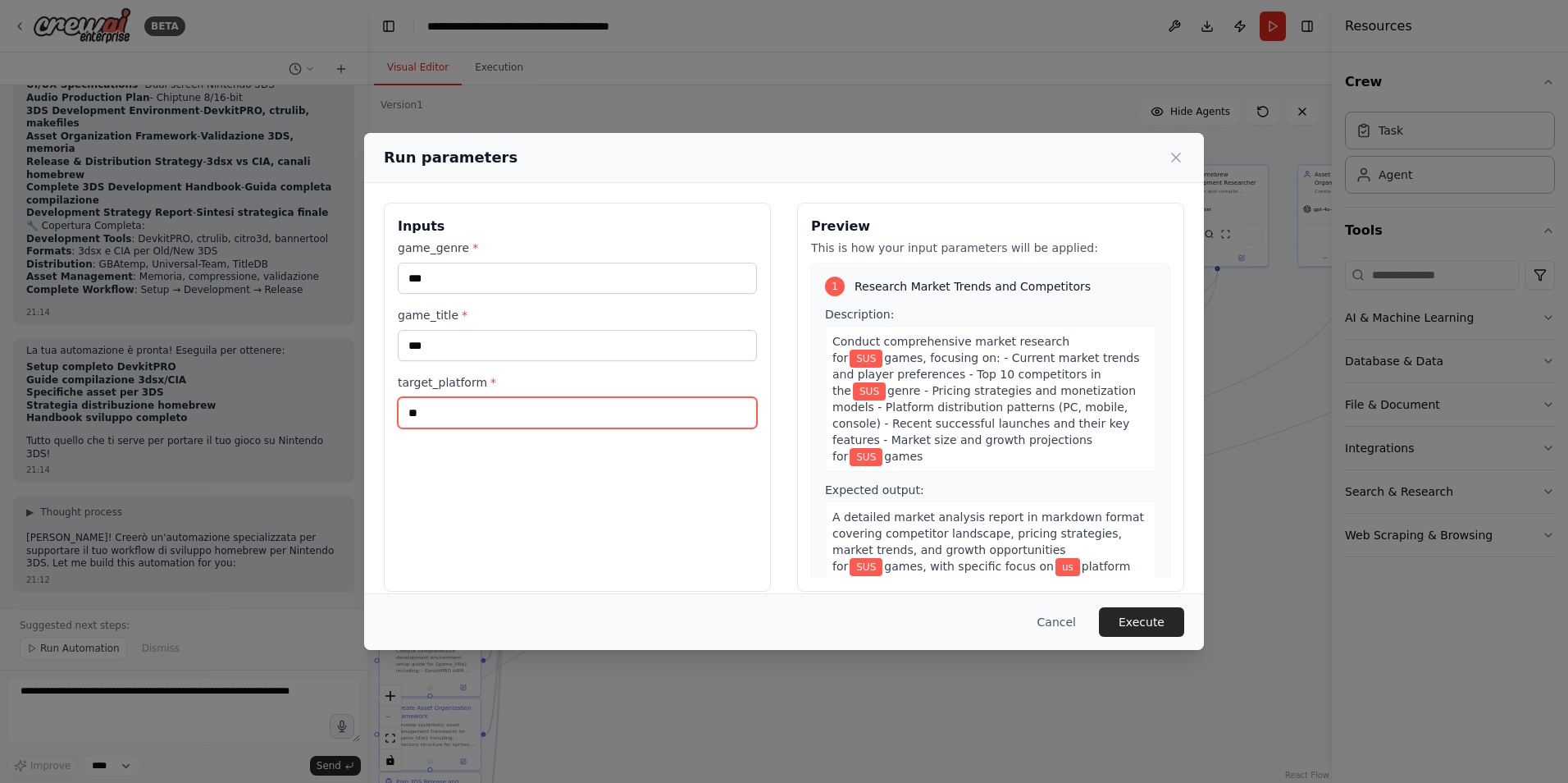
type input "*"
drag, startPoint x: 688, startPoint y: 419, endPoint x: 276, endPoint y: 409, distance: 412.1
click at [291, 414] on div "Run parameters Inputs game_genre * *** game_title * *** target_platform * * Pre…" at bounding box center [784, 391] width 1568 height 783
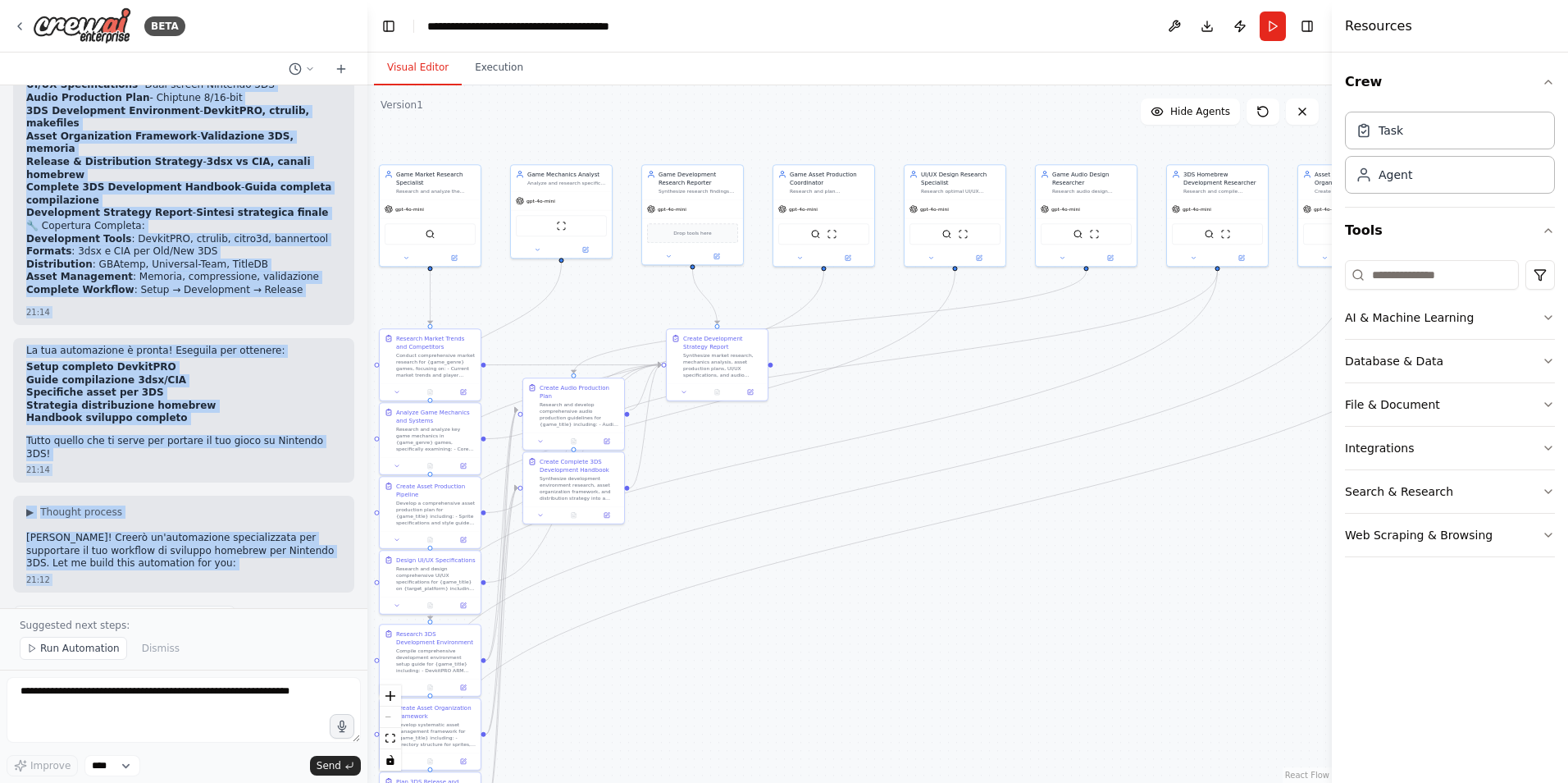
copy div "mi dice no system font avaible continiung whitout font TODO: aggiungi il suppor…"
drag, startPoint x: 22, startPoint y: 176, endPoint x: 228, endPoint y: 571, distance: 445.5
click at [228, 571] on div "Hello! I'm the CrewAI assistant. What kind of automation do you want to build? …" at bounding box center [183, 347] width 368 height 523
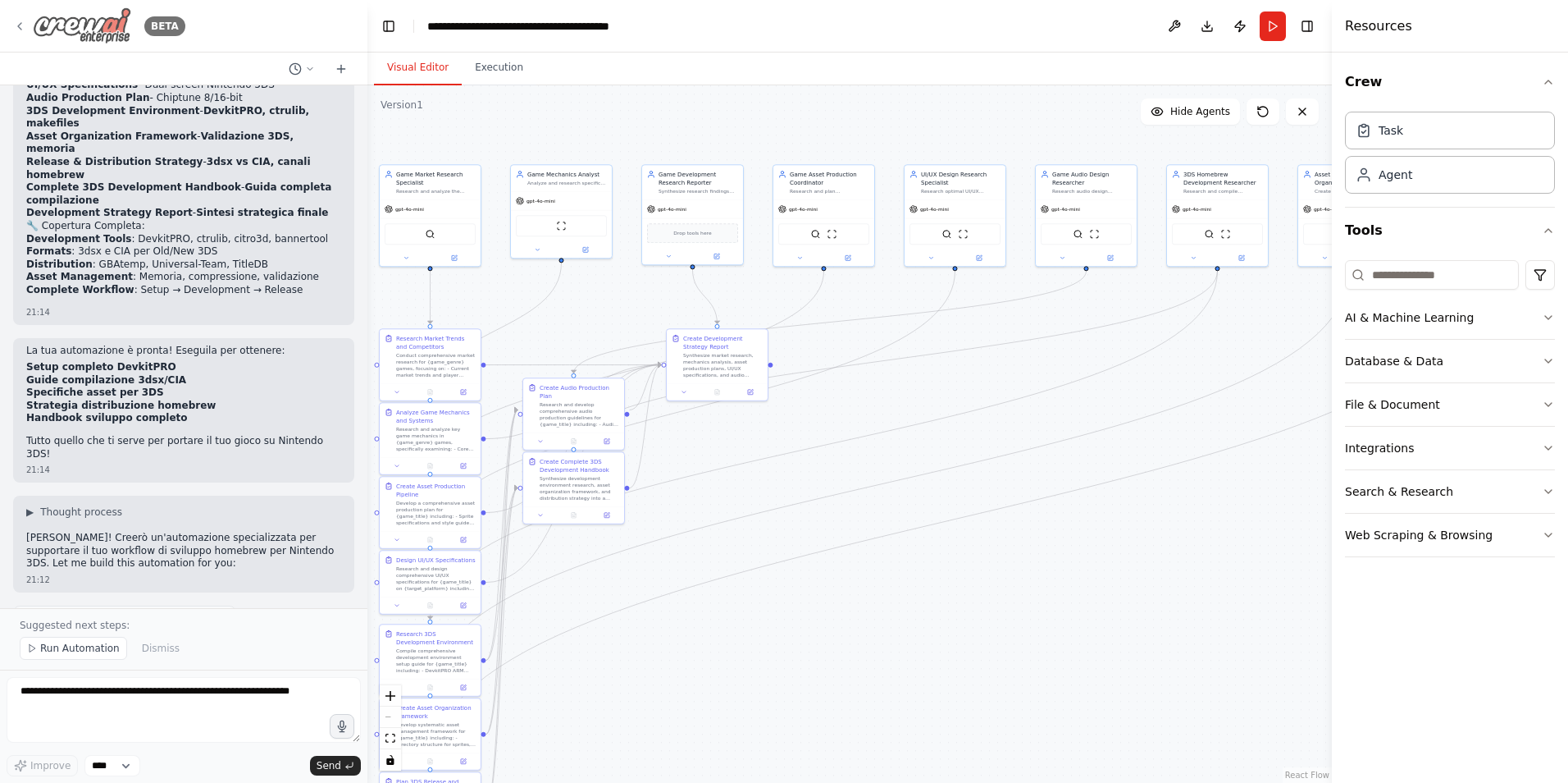
click at [19, 25] on icon at bounding box center [19, 26] width 13 height 13
